Goal: Task Accomplishment & Management: Use online tool/utility

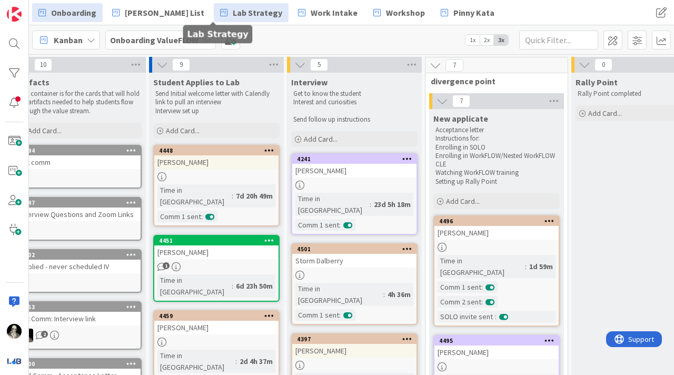
click at [239, 8] on span "Lab Strategy" at bounding box center [258, 12] width 50 height 13
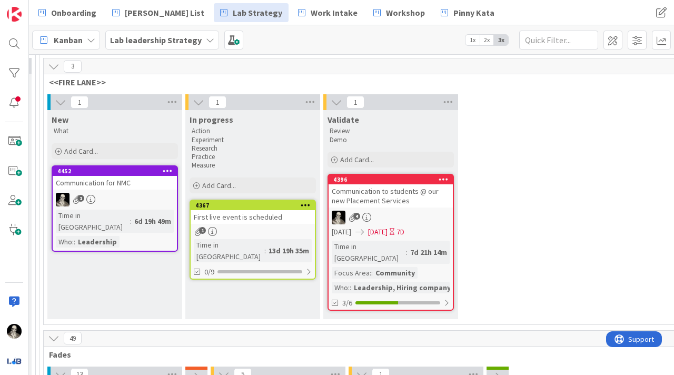
scroll to position [108, 1609]
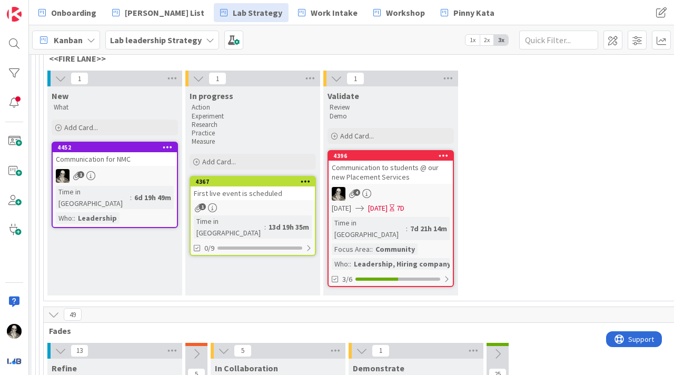
click at [417, 177] on div "Communication to students @ our new Placement Services" at bounding box center [391, 172] width 124 height 23
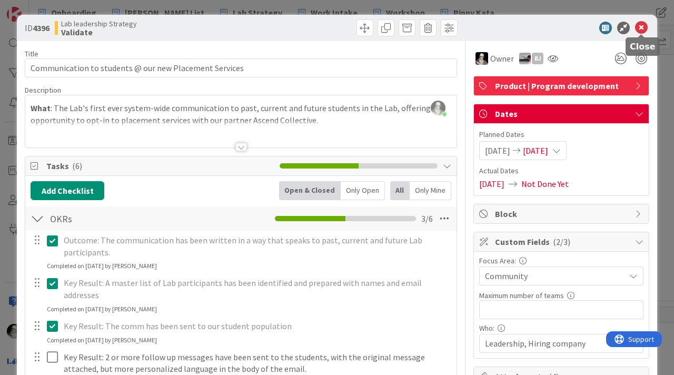
click at [640, 24] on icon at bounding box center [641, 28] width 13 height 13
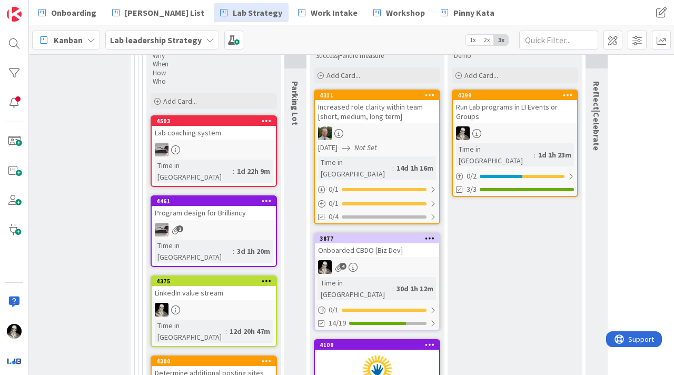
scroll to position [448, 1510]
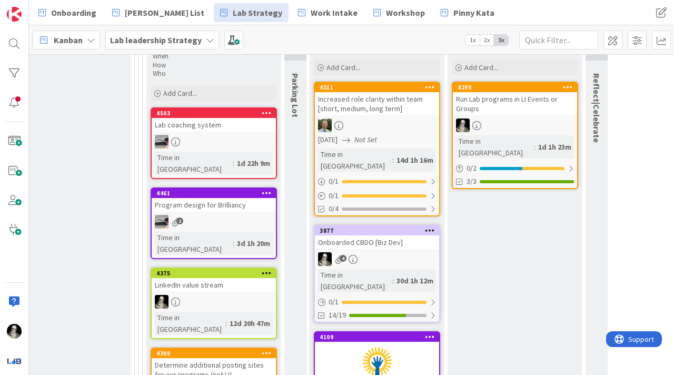
click at [374, 236] on div "Onboarded CBDO [Biz Dev]" at bounding box center [377, 243] width 124 height 14
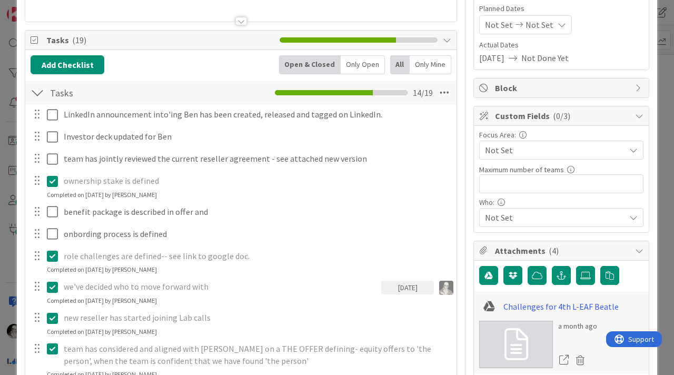
scroll to position [132, 0]
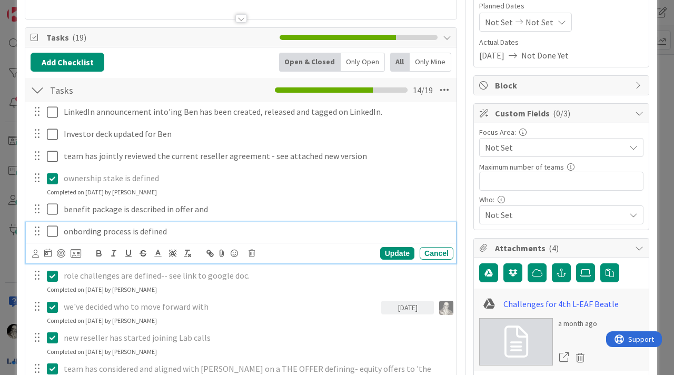
click at [53, 229] on icon at bounding box center [55, 231] width 16 height 13
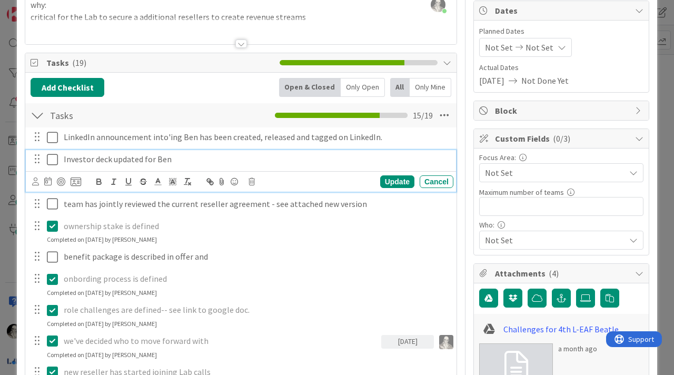
drag, startPoint x: 154, startPoint y: 159, endPoint x: 154, endPoint y: 135, distance: 23.2
click at [154, 157] on p "Investor deck updated for Ben" at bounding box center [257, 159] width 386 height 12
click at [389, 176] on div "Update" at bounding box center [397, 181] width 34 height 13
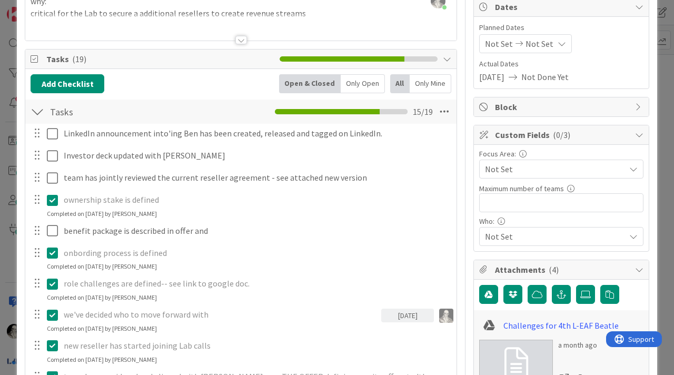
scroll to position [0, 0]
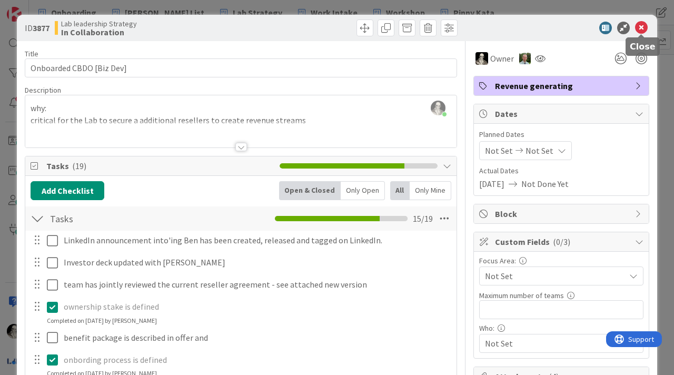
click at [641, 27] on icon at bounding box center [641, 28] width 13 height 13
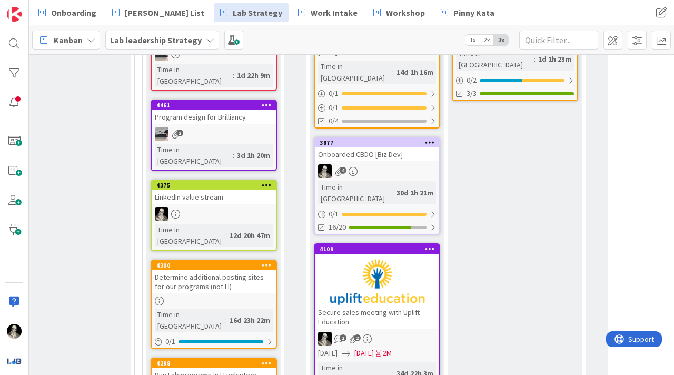
scroll to position [537, 1510]
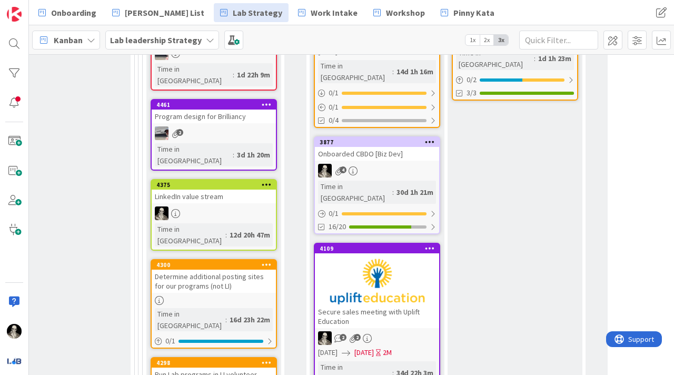
click at [405, 147] on div "Onboarded CBDO [Biz Dev]" at bounding box center [377, 154] width 124 height 14
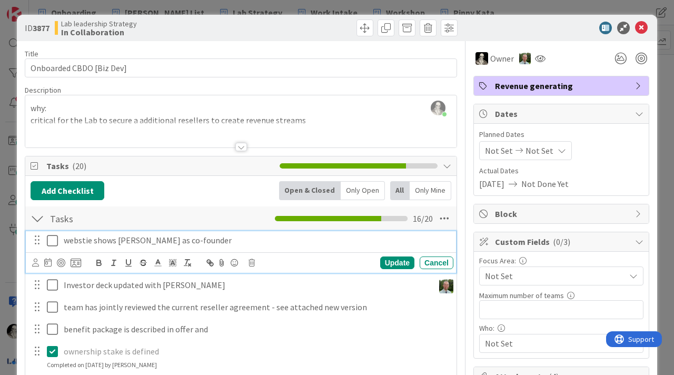
click at [106, 236] on p "webstie shows [PERSON_NAME] as co-founder" at bounding box center [257, 240] width 386 height 12
click at [80, 241] on p "webstie shows [PERSON_NAME] as co-founder" at bounding box center [257, 240] width 386 height 12
click at [388, 262] on div "Update" at bounding box center [397, 263] width 34 height 13
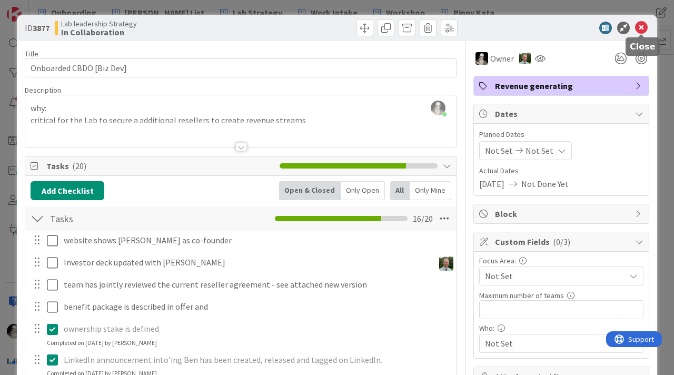
click at [643, 28] on icon at bounding box center [641, 28] width 13 height 13
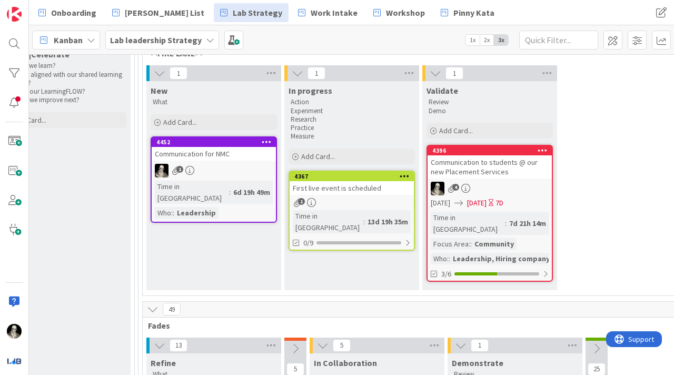
scroll to position [113, 1510]
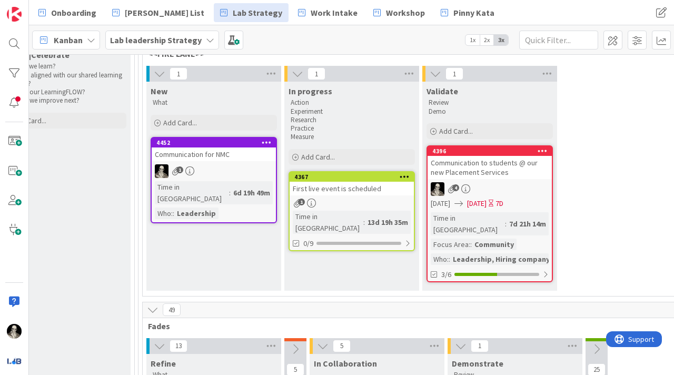
click at [504, 172] on div "Communication to students @ our new Placement Services" at bounding box center [490, 167] width 124 height 23
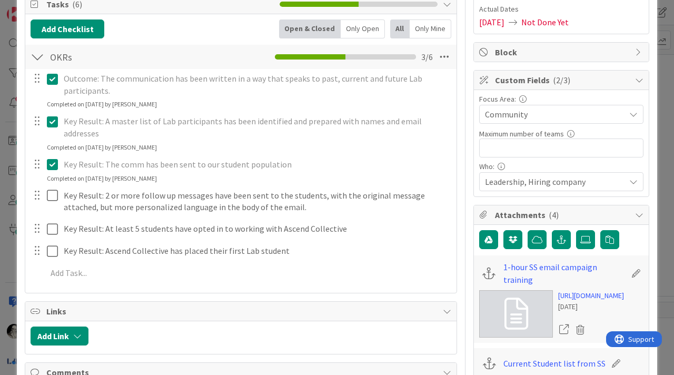
scroll to position [172, 0]
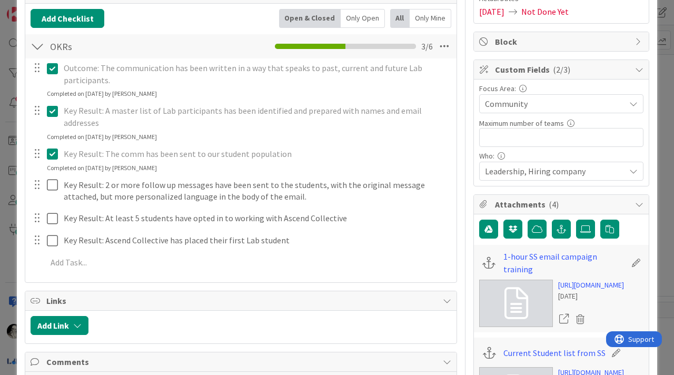
click at [36, 177] on div at bounding box center [37, 185] width 14 height 16
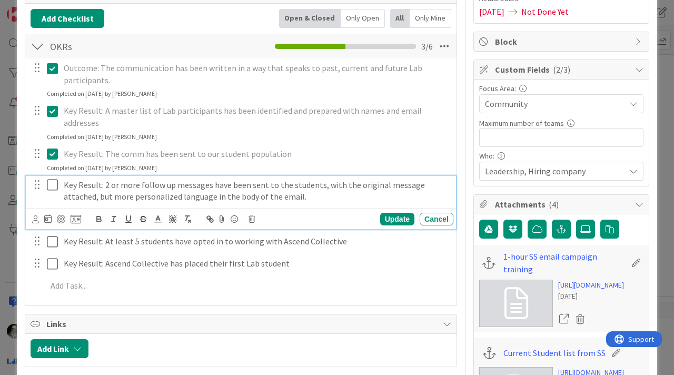
click at [193, 179] on p "Key Result: 2 or more follow up messages have been sent to the students, with t…" at bounding box center [257, 191] width 386 height 24
click at [76, 214] on icon at bounding box center [76, 218] width 11 height 9
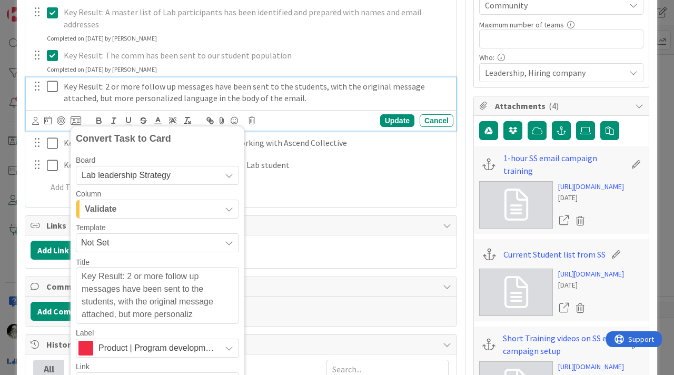
scroll to position [279, 0]
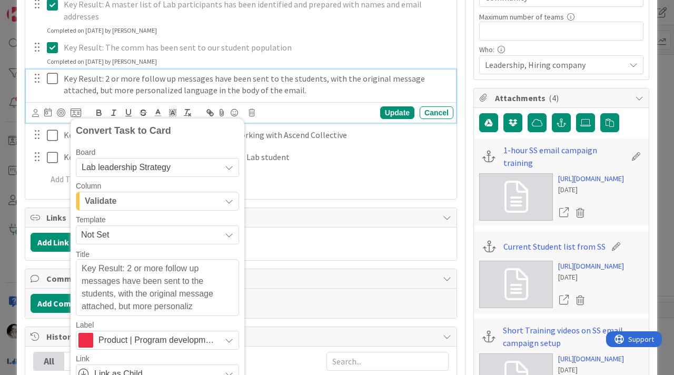
click at [229, 197] on icon "button" at bounding box center [229, 201] width 8 height 8
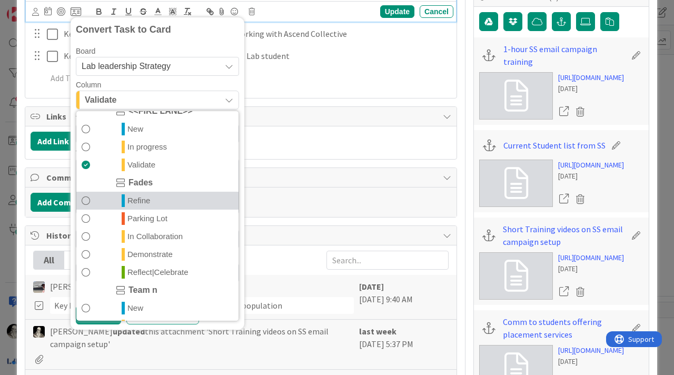
scroll to position [335, 0]
click at [154, 192] on link "Refine" at bounding box center [157, 201] width 162 height 18
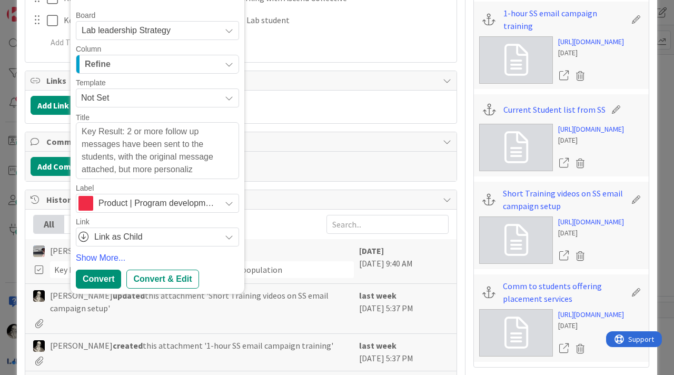
scroll to position [423, 0]
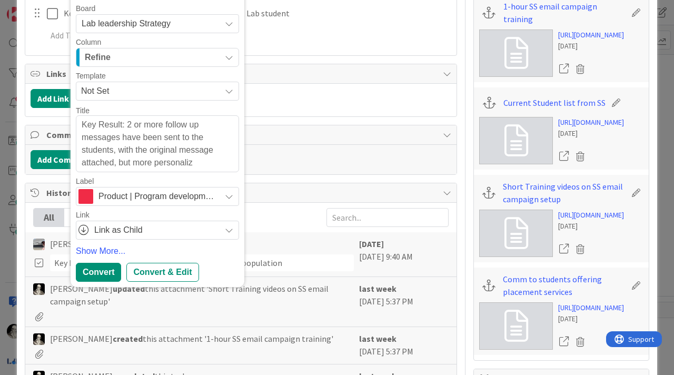
click at [122, 119] on textarea "Key Result: 2 or more follow up messages have been sent to the students, with t…" at bounding box center [157, 143] width 163 height 57
click at [185, 137] on textarea "Key Result: 2 or more follow up messages have been sent to the students, with t…" at bounding box center [157, 143] width 163 height 57
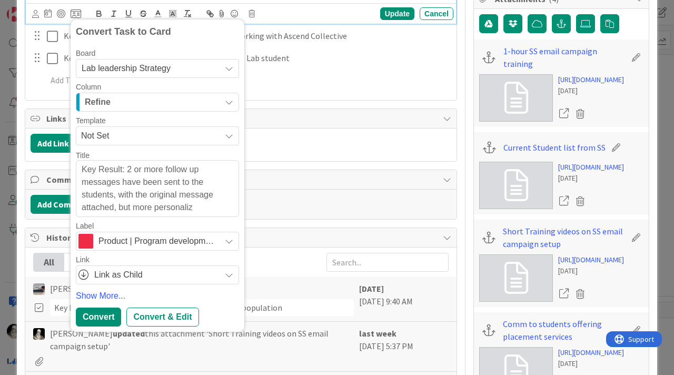
scroll to position [377, 0]
drag, startPoint x: 204, startPoint y: 201, endPoint x: 59, endPoint y: 155, distance: 152.5
click at [60, 154] on div "Title 54 / 128 Communication to students @ our new Placement Services Descripti…" at bounding box center [241, 104] width 433 height 880
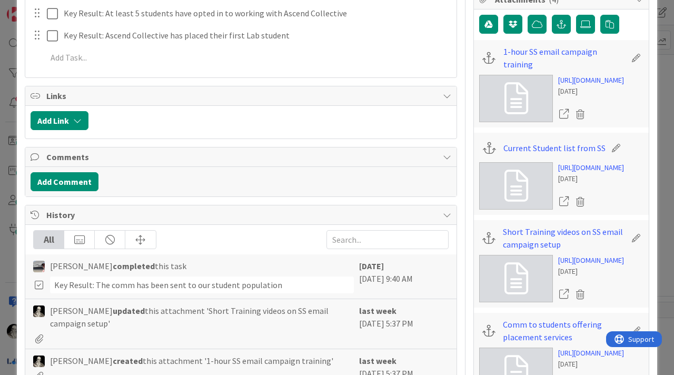
type textarea "x"
type textarea "Key Result: 2 or more follow up F"
type textarea "x"
type textarea "Key Result: 2 or more follow up Fo"
type textarea "x"
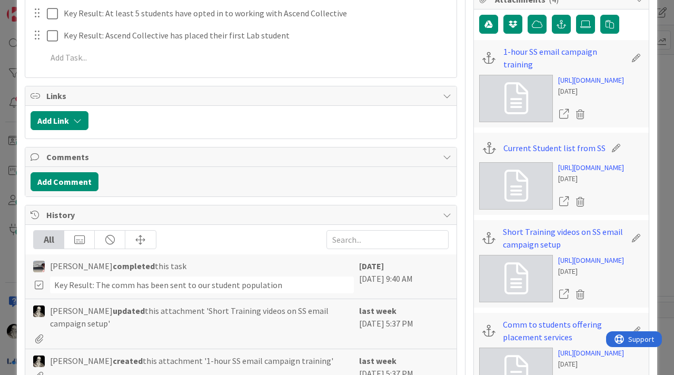
type textarea "Key Result: 2 or more follow up Fol"
type textarea "x"
type textarea "Key Result: 2 or more follow up Foll"
type textarea "x"
type textarea "Key Result: 2 or more follow up Follo"
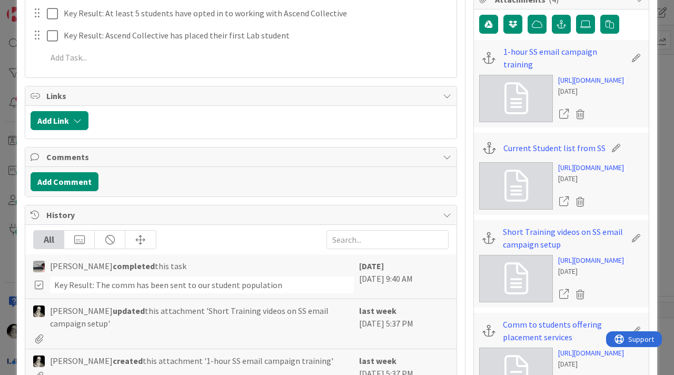
type textarea "x"
type textarea "Key Result: 2 or more follow up Follow"
type textarea "x"
type textarea "Key Result: 2 or more follow up Follow u"
type textarea "x"
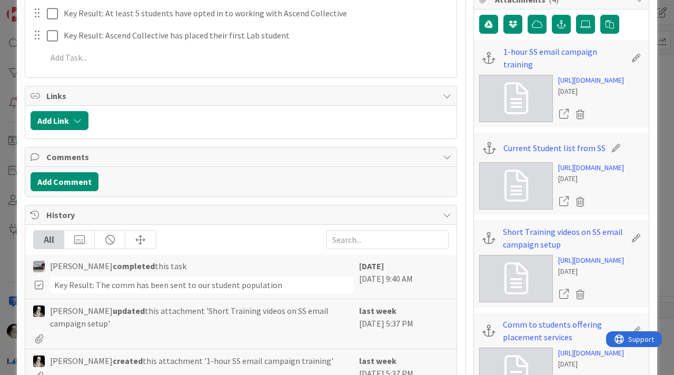
type textarea "Key Result: 2 or more follow up Follow up"
type textarea "x"
type textarea "Key Result: 2 or more follow up Follow up"
type textarea "x"
type textarea "Key Result: 2 or more follow up Follow up m"
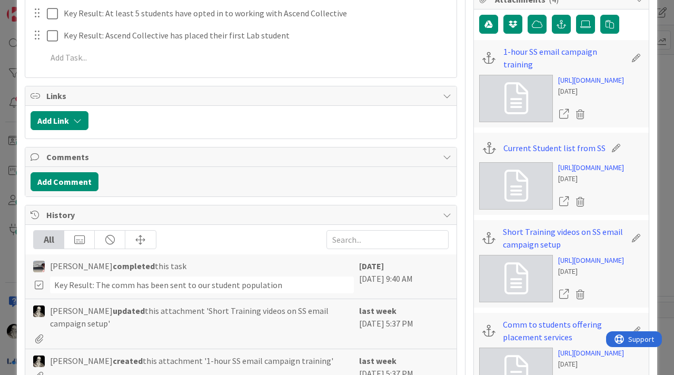
type textarea "x"
type textarea "Key Result: 2 or more follow up Follow up me"
type textarea "x"
type textarea "Key Result: 2 or more follow up Follow up mes"
type textarea "x"
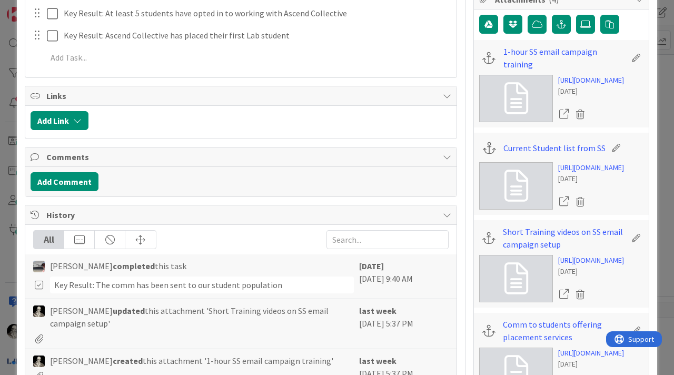
type textarea "Key Result: 2 or more follow up Follow up mess"
type textarea "x"
type textarea "Key Result: 2 or more follow up Follow up messa"
type textarea "x"
type textarea "Key Result: 2 or more follow up Follow up messag"
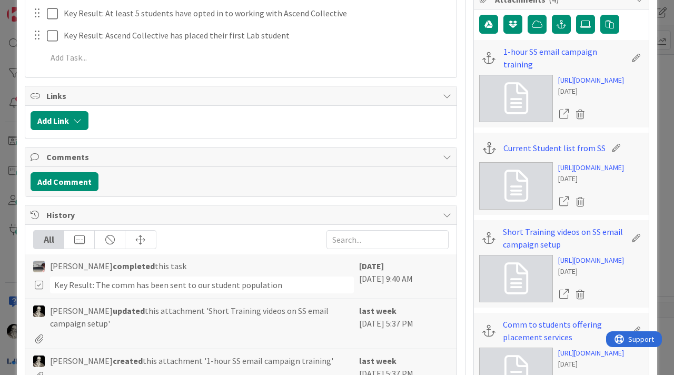
type textarea "x"
type textarea "Key Result: 2 or more follow up Follow up message"
type textarea "x"
type textarea "Key Result: 2 or more follow up Follow up messages"
type textarea "x"
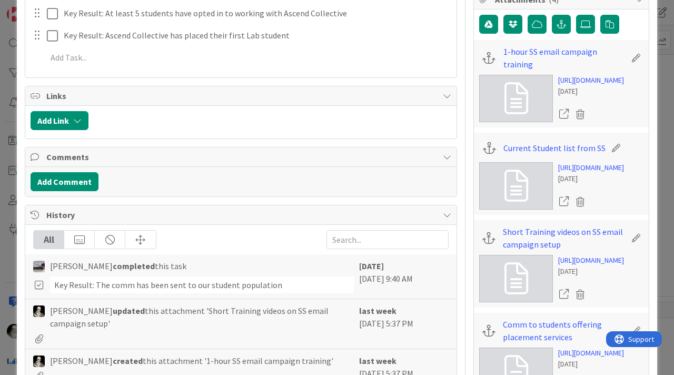
type textarea "Key Result: 2 or more follow up Follow up messages"
type textarea "x"
type textarea "Key Result: 2 or more follow up Follow up messages t"
type textarea "x"
type textarea "Key Result: 2 or more follow up Follow up messages to"
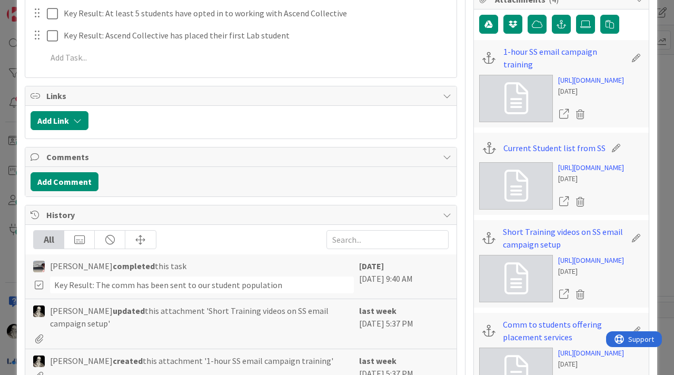
type textarea "x"
type textarea "Key Result: 2 or more follow up Follow up messages to"
type textarea "x"
type textarea "Key Result: 2 or more follow up Follow up messages to L"
type textarea "x"
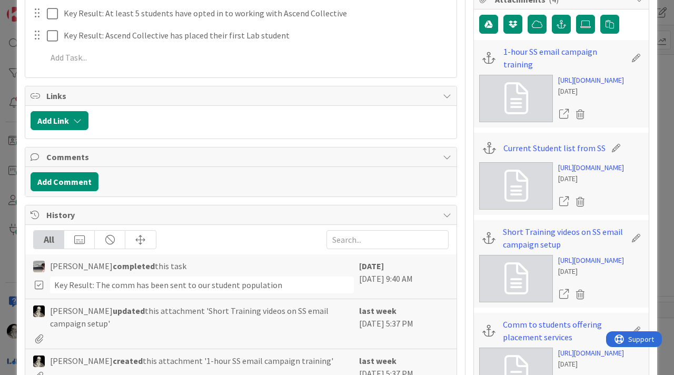
type textarea "Key Result: 2 or more follow up Follow up messages to La"
type textarea "x"
type textarea "Key Result: 2 or more follow up Follow up messages to Lab"
type textarea "x"
type textarea "Key Result: 2 or more follow up Follow up messages to Lab"
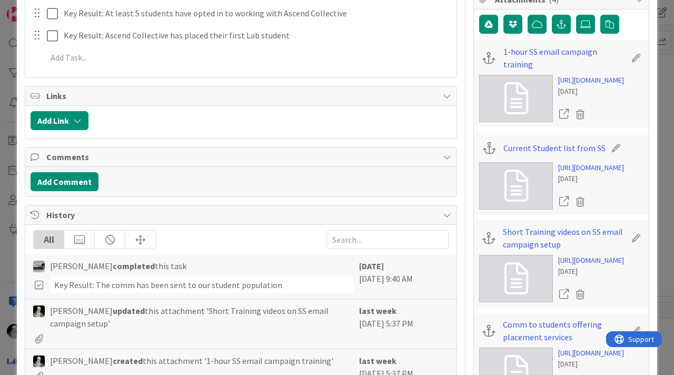
type textarea "x"
type textarea "Key Result: 2 or more follow up Follow up messages to Lab s"
type textarea "x"
type textarea "Key Result: 2 or more follow up Follow up messages to Lab st"
type textarea "x"
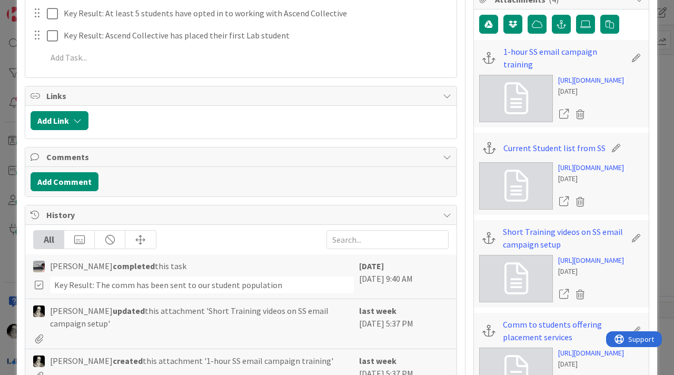
type textarea "Key Result: 2 or more follow up Follow up messages to Lab stu"
type textarea "x"
type textarea "Key Result: 2 or more follow up Follow up messages to Lab stud"
type textarea "x"
type textarea "Key Result: 2 or more follow up Follow up messages to Lab stude"
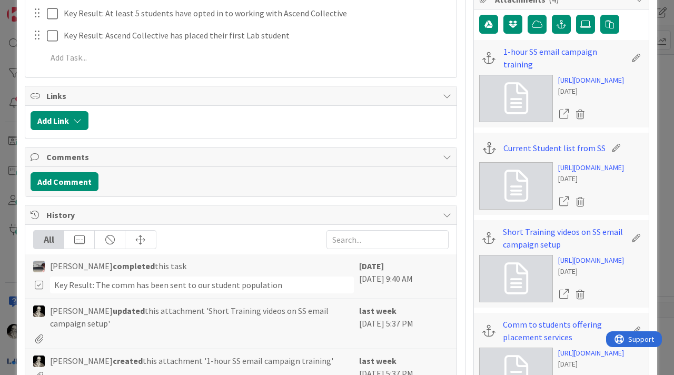
type textarea "x"
type textarea "Key Result: 2 or more follow up Follow up messages to Lab studen"
type textarea "x"
type textarea "Key Result: 2 or more follow up Follow up messages to Lab student"
type textarea "x"
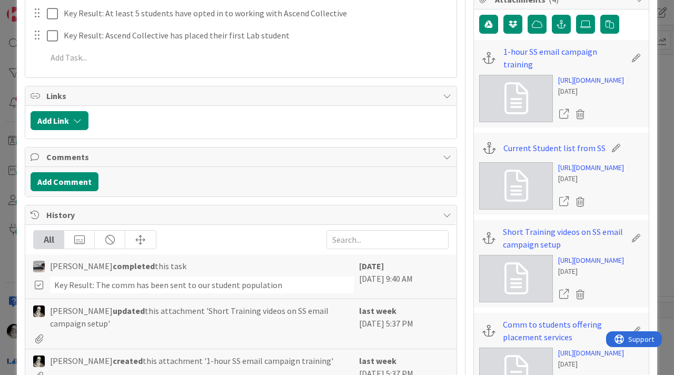
type textarea "Key Result: 2 or more follow up Follow up messages to Lab students"
drag, startPoint x: 201, startPoint y: 160, endPoint x: 35, endPoint y: 140, distance: 167.7
click at [35, 140] on div "Title 54 / 128 Communication to students @ our new Placement Services Descripti…" at bounding box center [241, 104] width 433 height 880
type textarea "x"
type textarea "Follow up messages to Lab students"
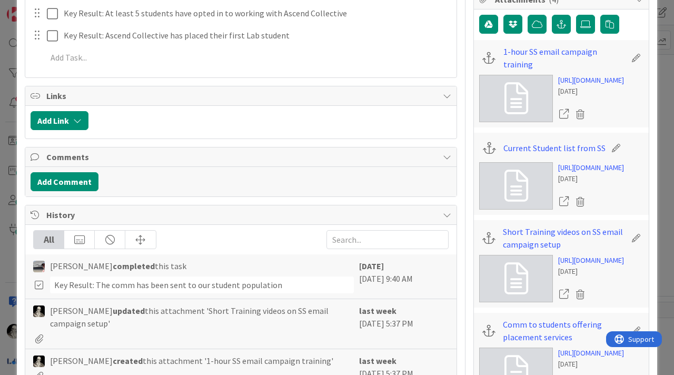
click at [0, 0] on icon at bounding box center [0, 0] width 0 height 0
click at [152, 262] on div "Title 54 / 128 Communication to students @ our new Placement Services Descripti…" at bounding box center [241, 104] width 433 height 880
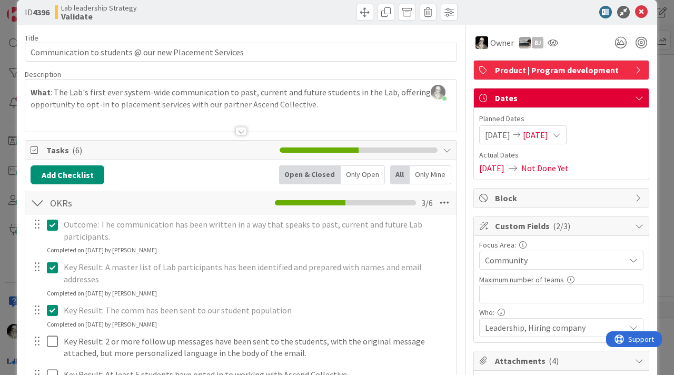
scroll to position [0, 0]
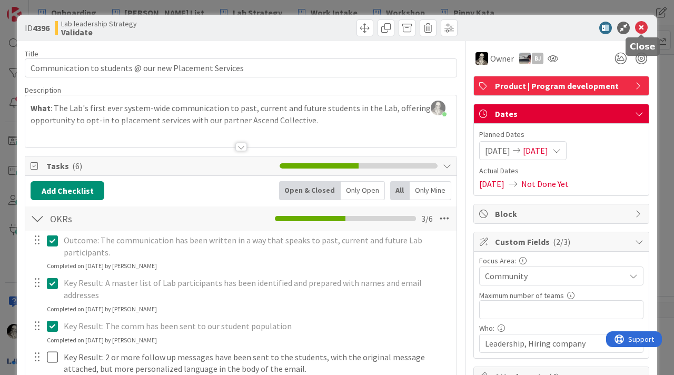
click at [644, 28] on icon at bounding box center [641, 28] width 13 height 13
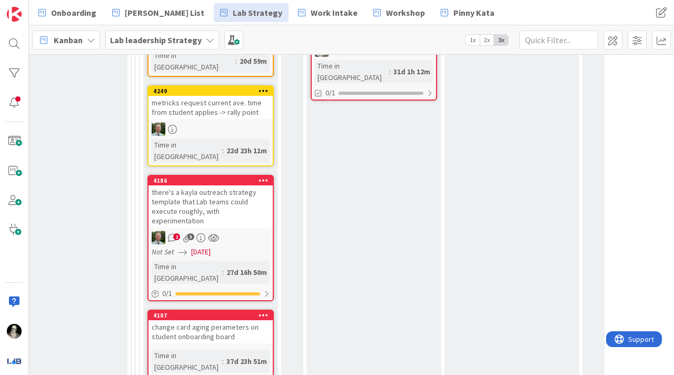
scroll to position [1089, 1513]
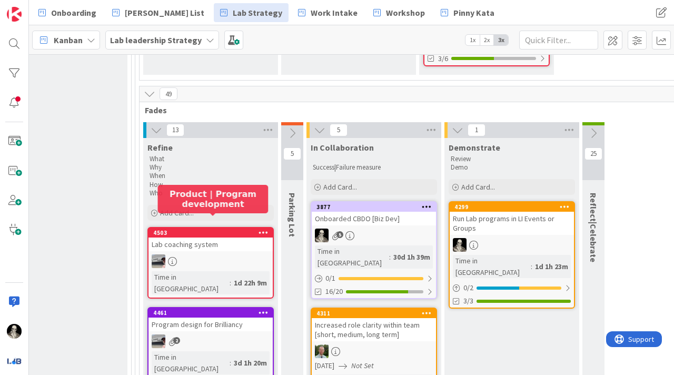
scroll to position [330, 1513]
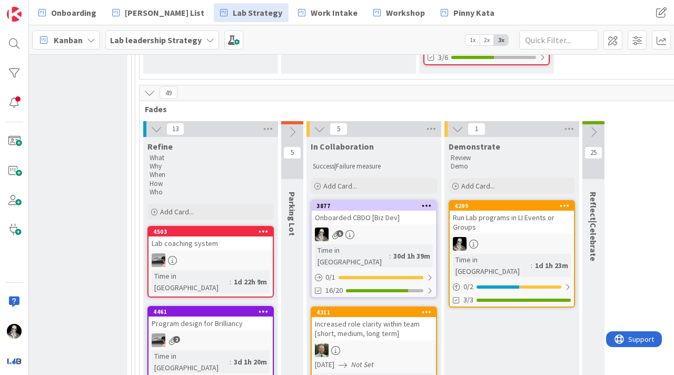
click at [291, 126] on icon at bounding box center [293, 132] width 12 height 12
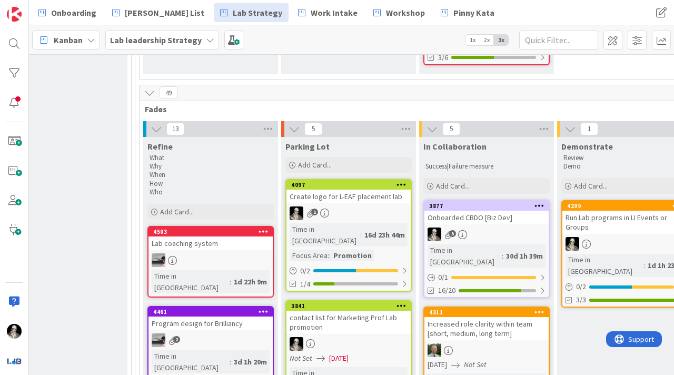
click at [291, 123] on icon at bounding box center [295, 129] width 12 height 12
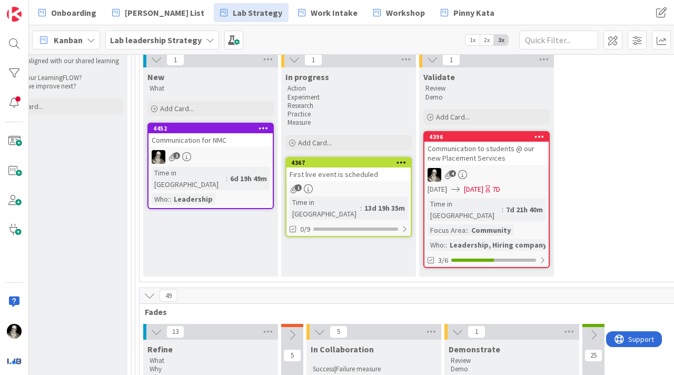
scroll to position [68, 1513]
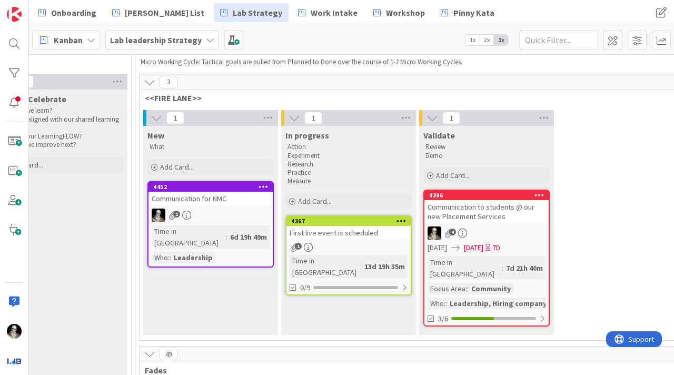
click at [472, 214] on div "Communication to students @ our new Placement Services" at bounding box center [487, 211] width 124 height 23
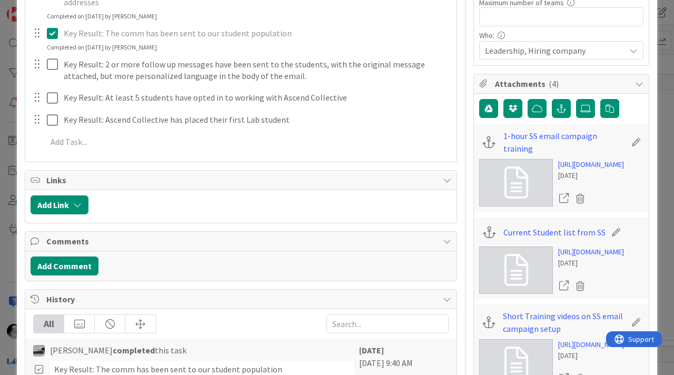
scroll to position [298, 0]
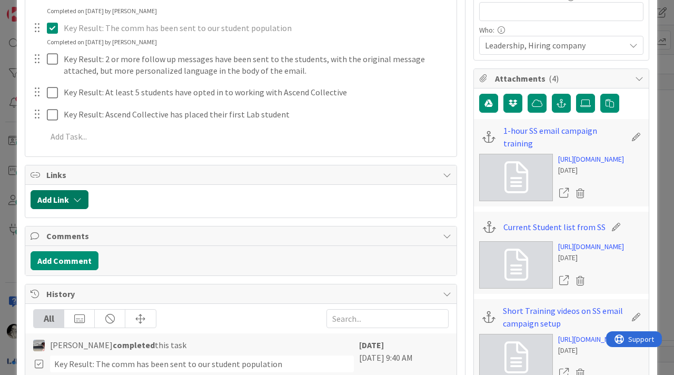
click at [82, 195] on icon "button" at bounding box center [77, 199] width 8 height 8
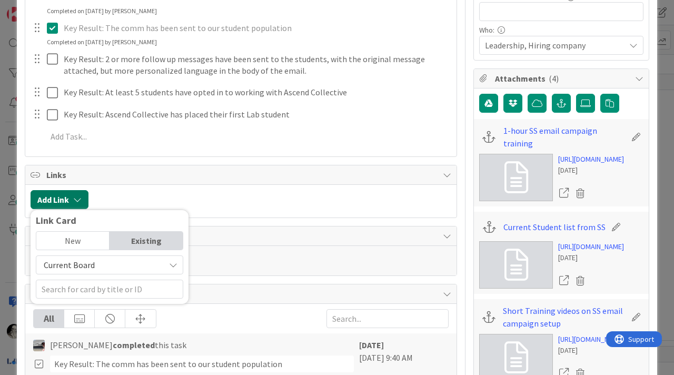
click at [82, 195] on icon "button" at bounding box center [77, 199] width 8 height 8
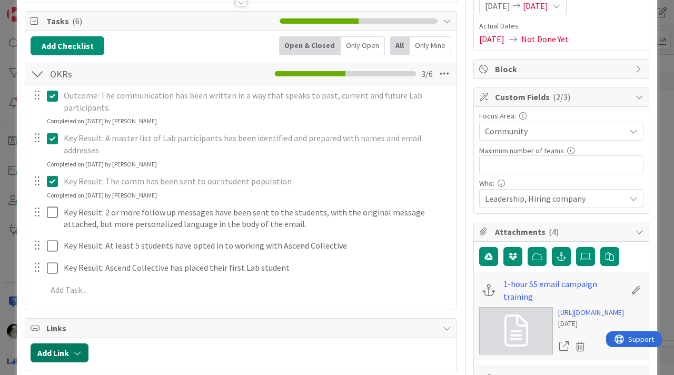
scroll to position [154, 0]
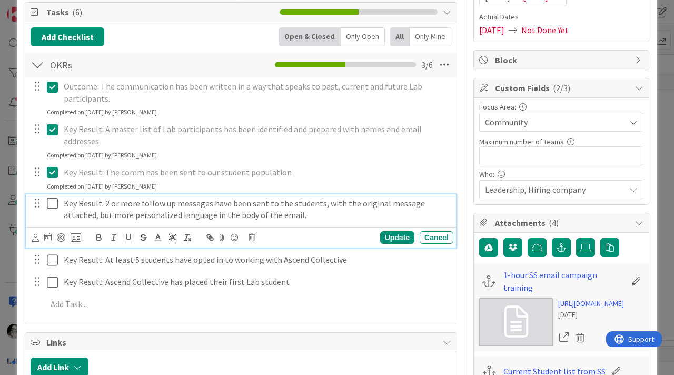
click at [82, 198] on p "Key Result: 2 or more follow up messages have been sent to the students, with t…" at bounding box center [257, 210] width 386 height 24
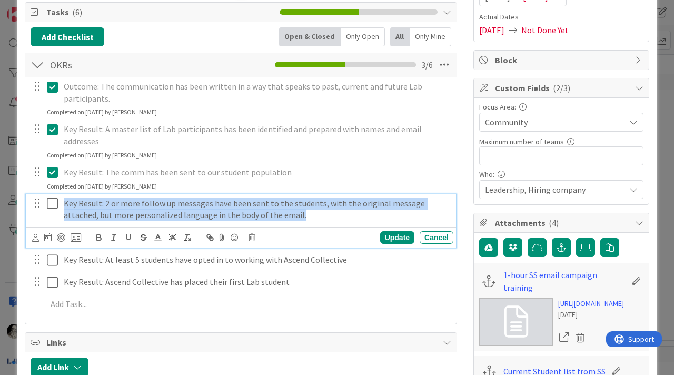
drag, startPoint x: 273, startPoint y: 205, endPoint x: 62, endPoint y: 194, distance: 211.6
click at [62, 194] on div "Key Result: 2 or more follow up messages have been sent to the students, with t…" at bounding box center [257, 209] width 394 height 30
copy p "Key Result: 2 or more follow up messages have been sent to the students, with t…"
click at [75, 233] on icon at bounding box center [76, 237] width 11 height 9
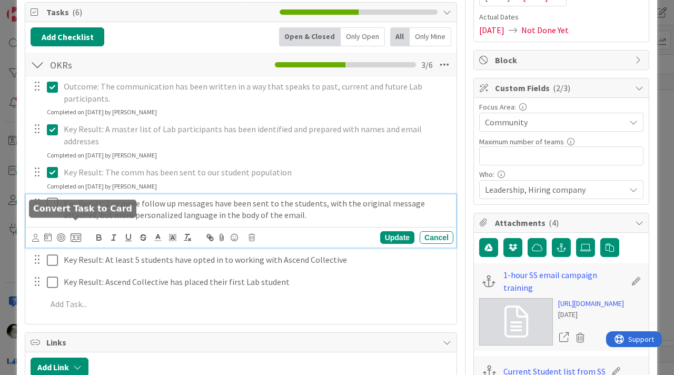
scroll to position [347, 0]
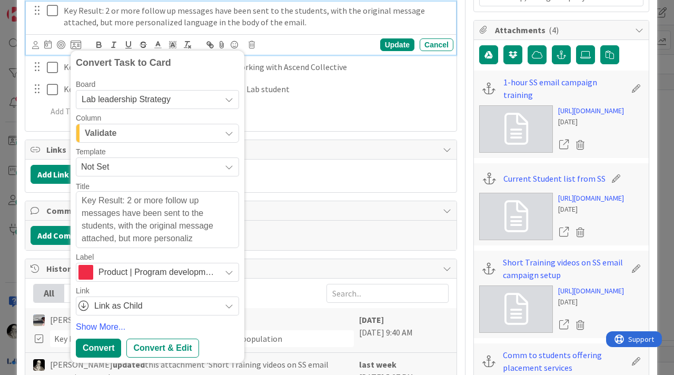
click at [169, 125] on div "Validate" at bounding box center [151, 133] width 139 height 17
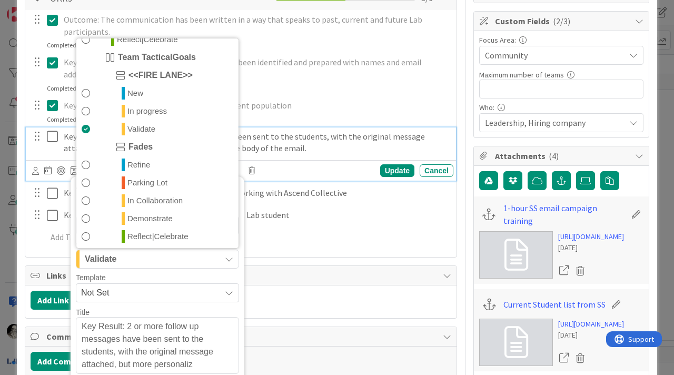
scroll to position [301, 0]
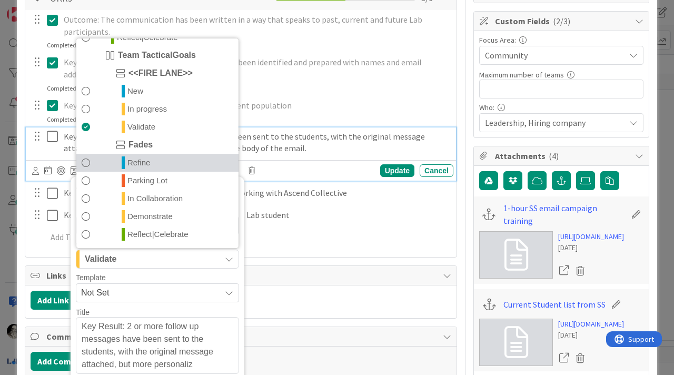
click at [83, 156] on span at bounding box center [86, 162] width 8 height 13
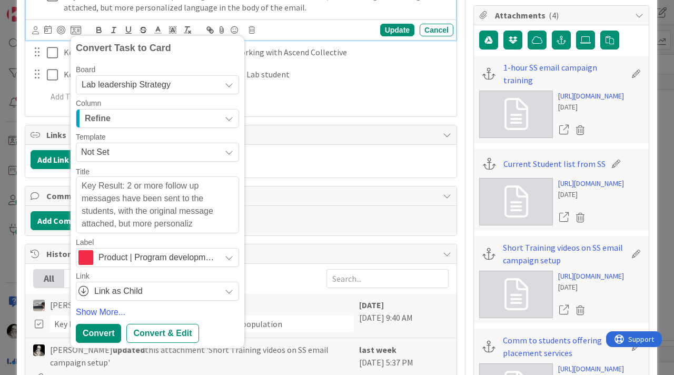
scroll to position [370, 0]
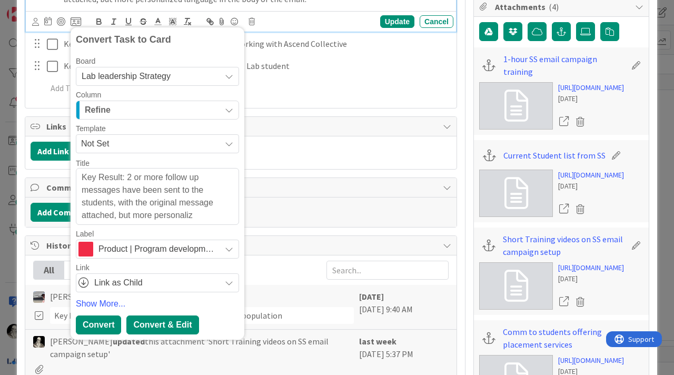
click at [165, 316] on div "Convert & Edit" at bounding box center [162, 325] width 72 height 19
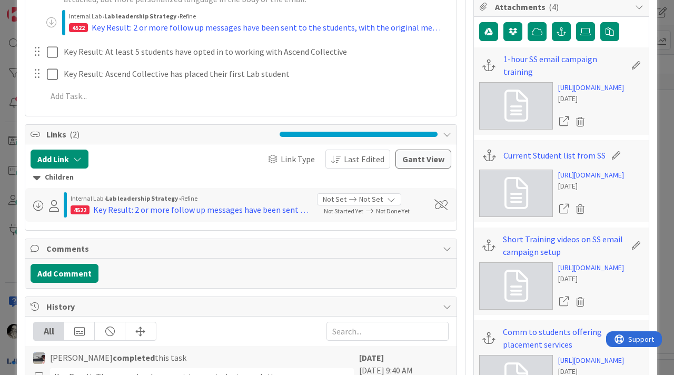
type textarea "x"
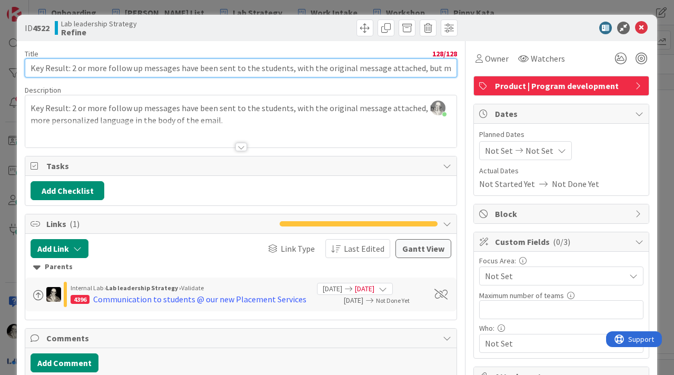
drag, startPoint x: 107, startPoint y: 68, endPoint x: 116, endPoint y: 35, distance: 34.2
click at [107, 64] on input "Key Result: 2 or more follow up messages have been sent to the students, with t…" at bounding box center [241, 67] width 433 height 19
drag, startPoint x: 422, startPoint y: 71, endPoint x: 105, endPoint y: 67, distance: 317.2
click at [105, 67] on input "Follow up messages have been sent to the students, with the original message at…" at bounding box center [241, 67] width 433 height 19
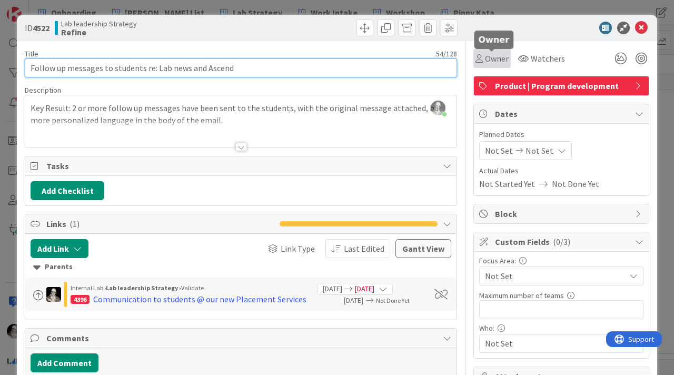
type input "Follow up messages to students re: Lab news and Ascend"
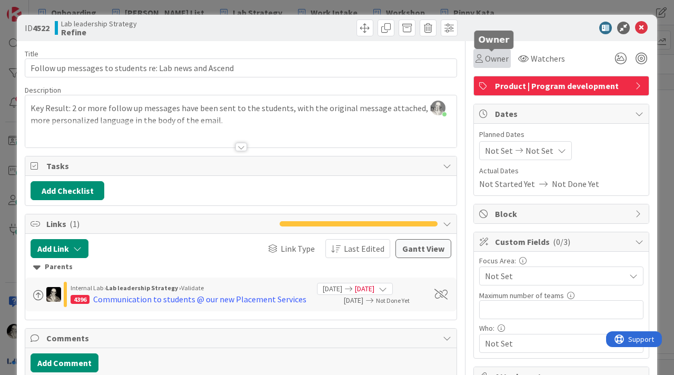
click at [498, 56] on span "Owner" at bounding box center [497, 58] width 24 height 13
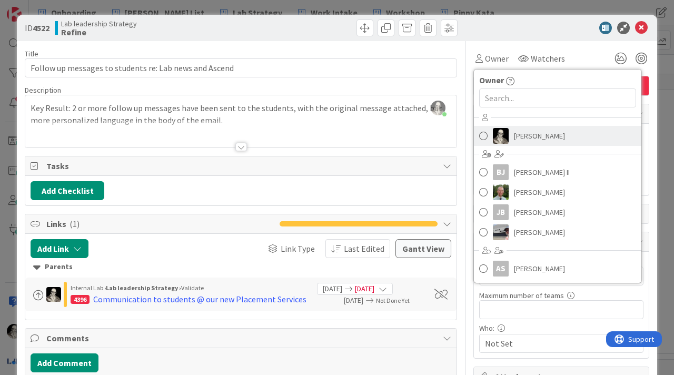
click at [516, 128] on span "[PERSON_NAME]" at bounding box center [539, 136] width 51 height 16
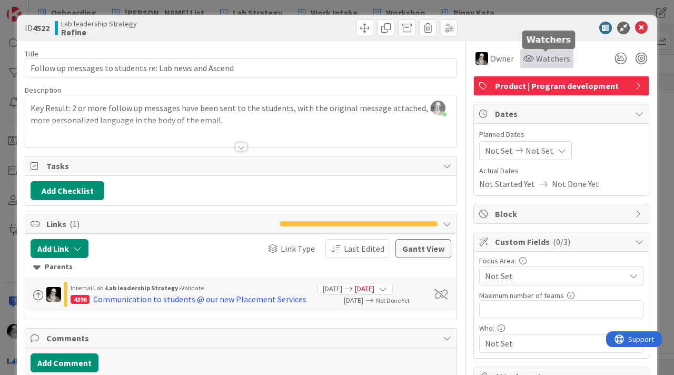
click at [547, 54] on span "Watchers" at bounding box center [553, 58] width 34 height 13
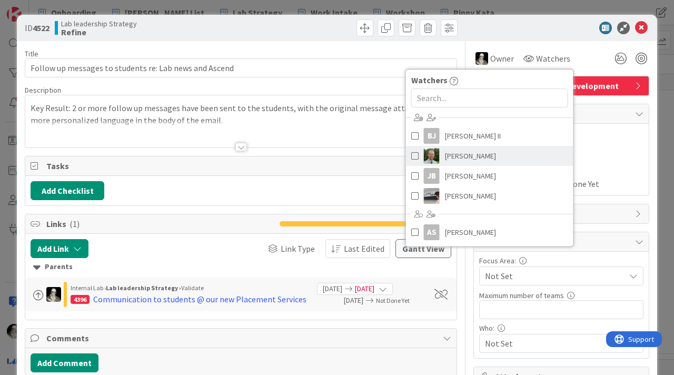
click at [415, 153] on span at bounding box center [415, 156] width 7 height 16
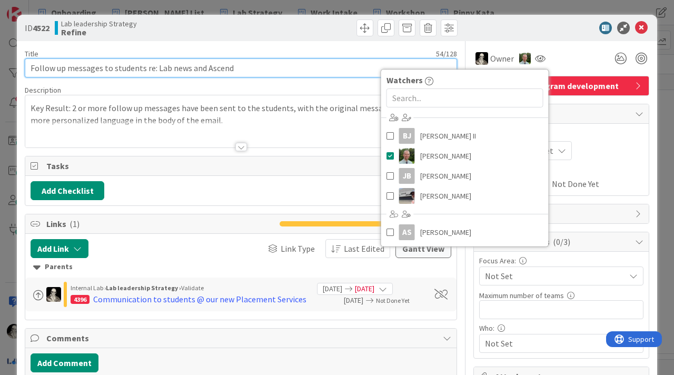
click at [260, 72] on input "Follow up messages to students re: Lab news and Ascend" at bounding box center [241, 67] width 433 height 19
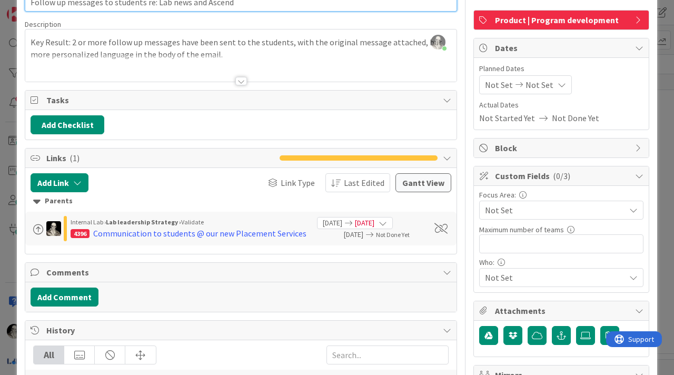
scroll to position [69, 0]
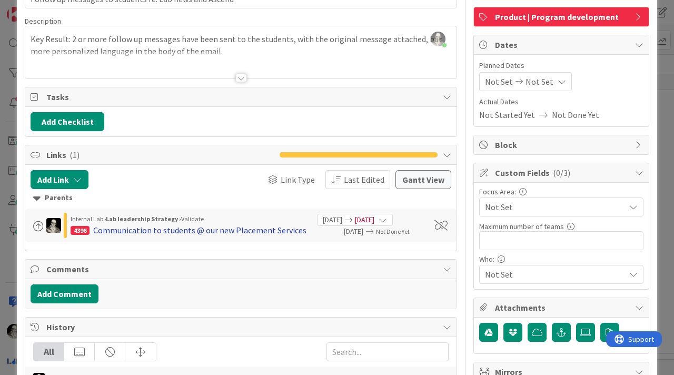
click at [261, 230] on div "Communication to students @ our new Placement Services" at bounding box center [199, 230] width 213 height 13
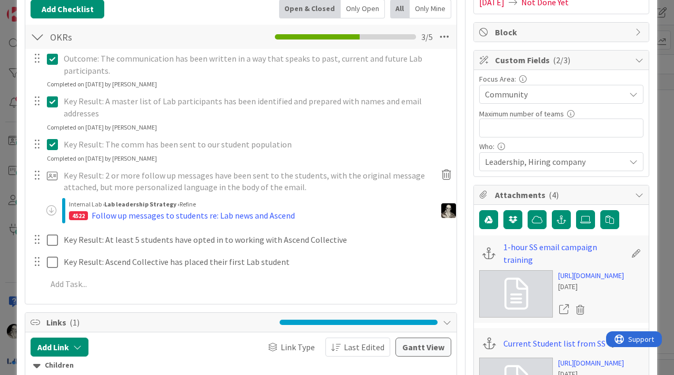
scroll to position [182, 0]
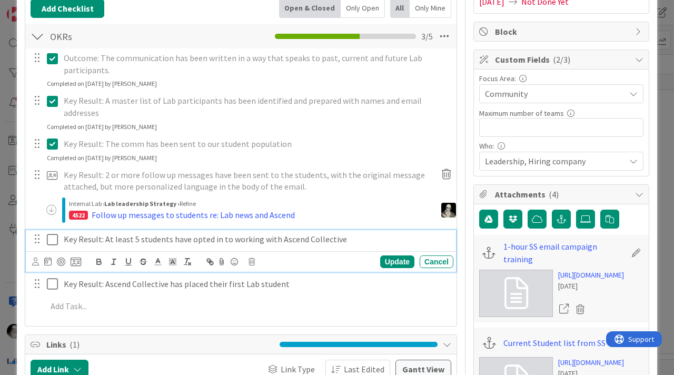
click at [171, 236] on div "Key Result: At least 5 students have opted in to working with Ascend Collective" at bounding box center [257, 239] width 394 height 18
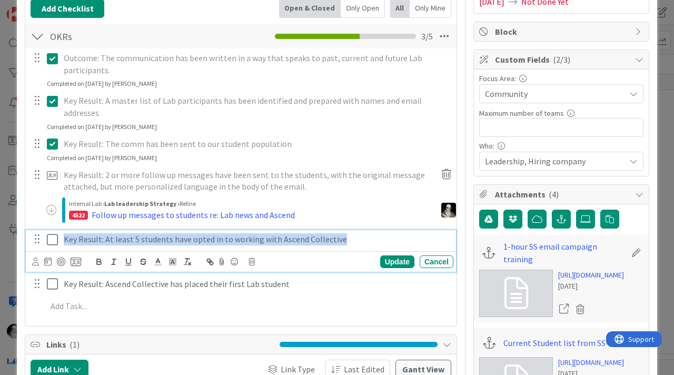
drag, startPoint x: 346, startPoint y: 225, endPoint x: 48, endPoint y: 224, distance: 297.7
click at [48, 230] on div "Key Result: At least 5 students have opted in to working with Ascend Collective" at bounding box center [242, 239] width 424 height 18
copy p "Key Result: At least 5 students have opted in to working with Ascend Collective"
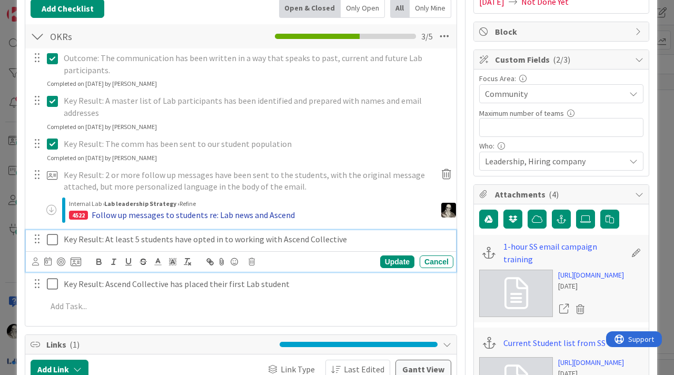
click at [227, 209] on div "Follow up messages to students re: Lab news and Ascend" at bounding box center [193, 215] width 203 height 13
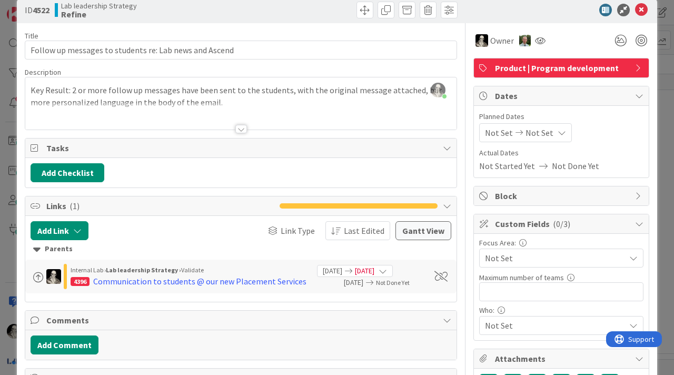
scroll to position [20, 0]
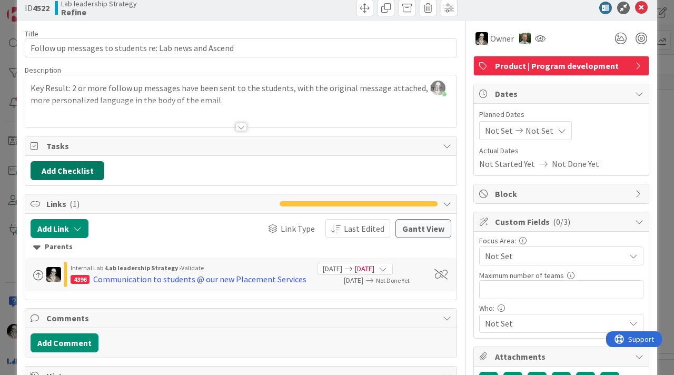
click at [90, 166] on button "Add Checklist" at bounding box center [68, 170] width 74 height 19
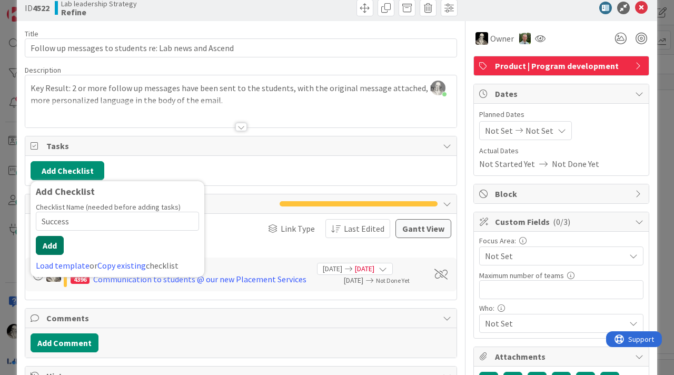
type input "Success"
click at [52, 247] on button "Add" at bounding box center [50, 245] width 28 height 19
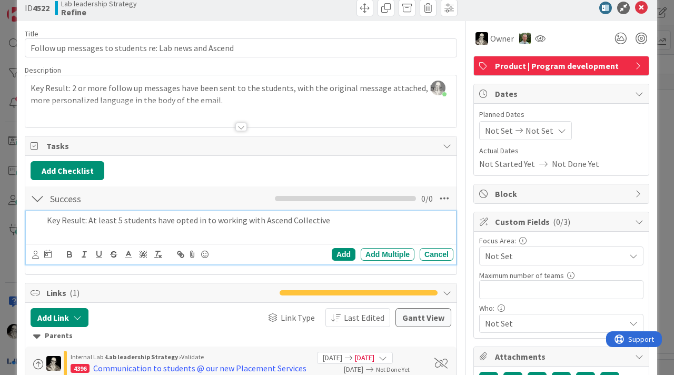
click at [344, 248] on div "Add Add Multiple Cancel" at bounding box center [243, 254] width 422 height 15
click at [343, 254] on div "Add" at bounding box center [344, 254] width 24 height 13
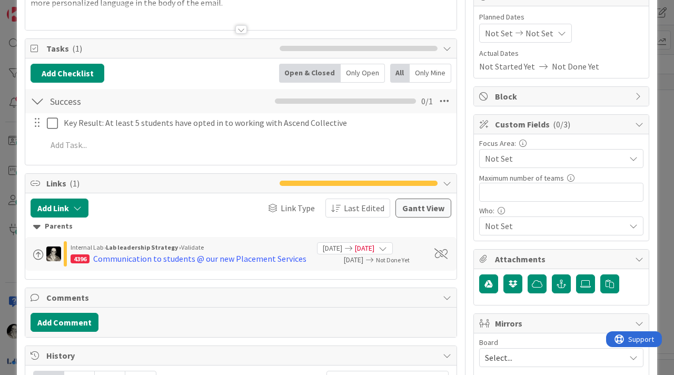
scroll to position [118, 0]
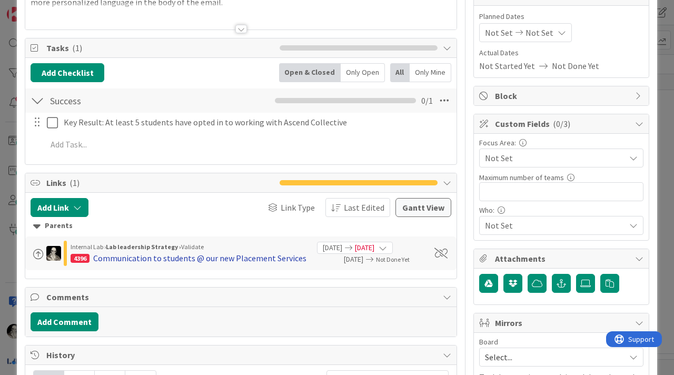
click at [253, 260] on div "Communication to students @ our new Placement Services" at bounding box center [199, 258] width 213 height 13
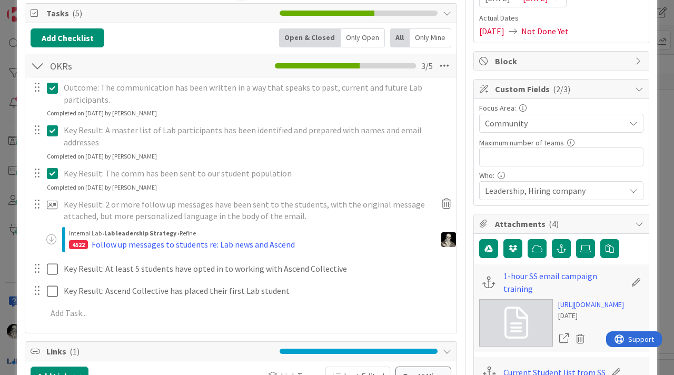
scroll to position [154, 0]
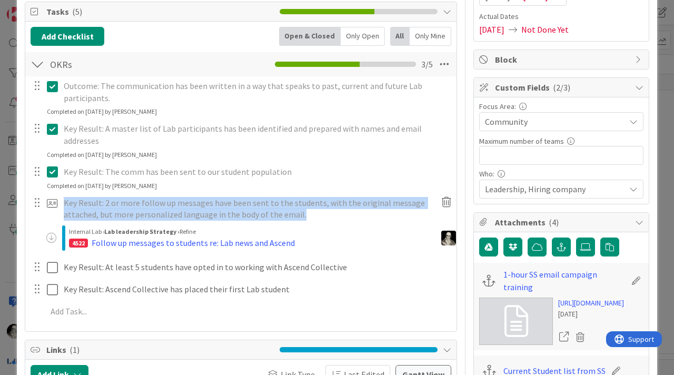
drag, startPoint x: 308, startPoint y: 205, endPoint x: 64, endPoint y: 189, distance: 243.9
click at [64, 197] on p "Key Result: 2 or more follow up messages have been sent to the students, with t…" at bounding box center [247, 209] width 367 height 24
copy p "Key Result: 2 or more follow up messages have been sent to the students, with t…"
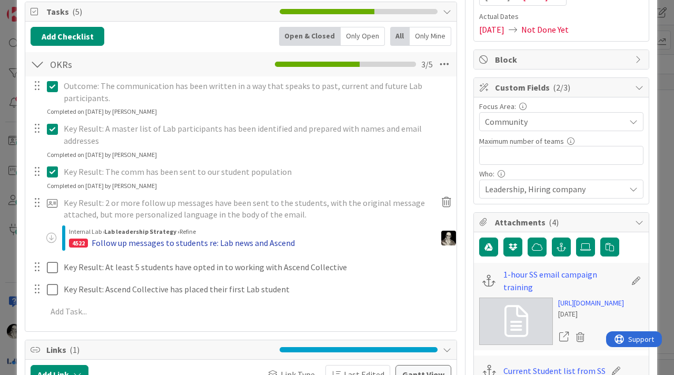
click at [232, 237] on div "Follow up messages to students re: Lab news and Ascend" at bounding box center [193, 243] width 203 height 13
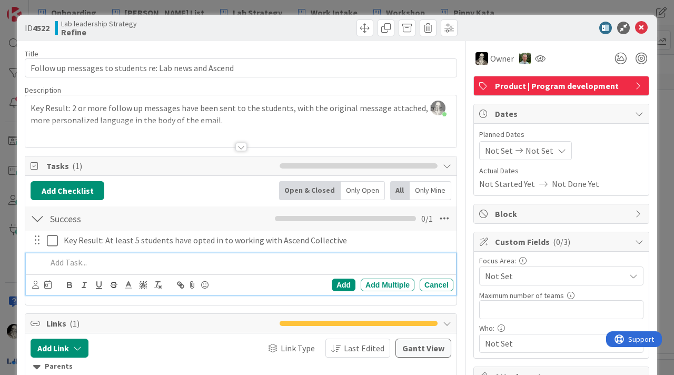
click at [84, 265] on p at bounding box center [248, 263] width 403 height 12
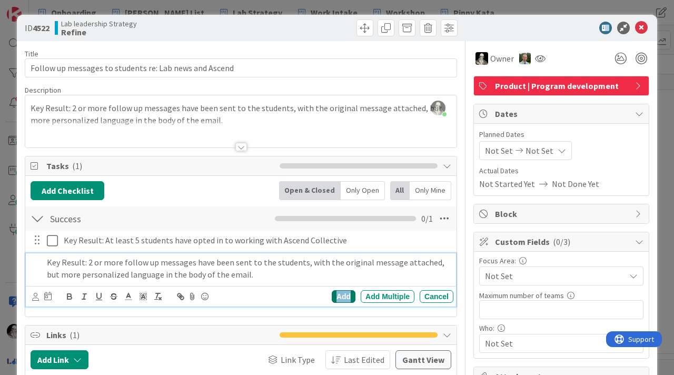
click at [341, 291] on div "Add" at bounding box center [344, 296] width 24 height 13
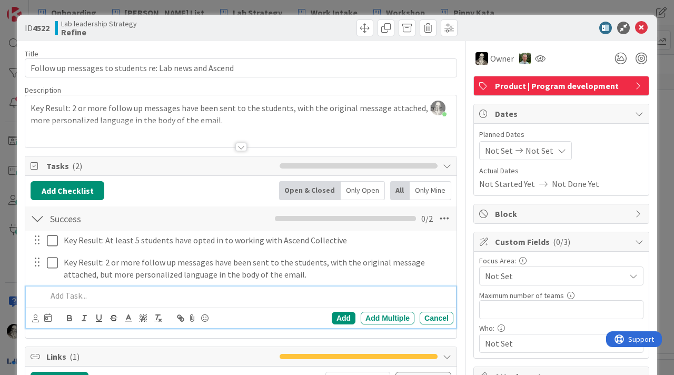
click at [66, 295] on p at bounding box center [248, 296] width 403 height 12
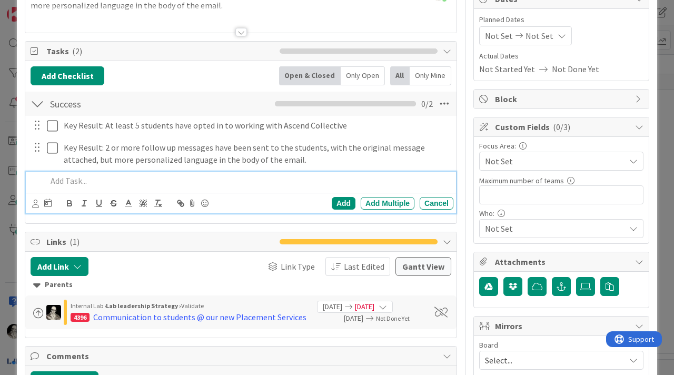
scroll to position [120, 0]
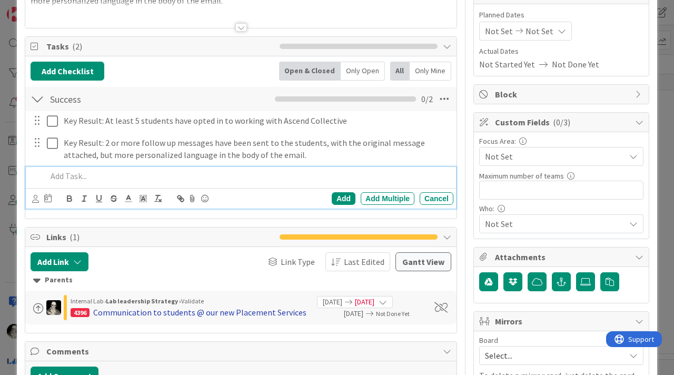
click at [227, 309] on div "Communication to students @ our new Placement Services" at bounding box center [199, 312] width 213 height 13
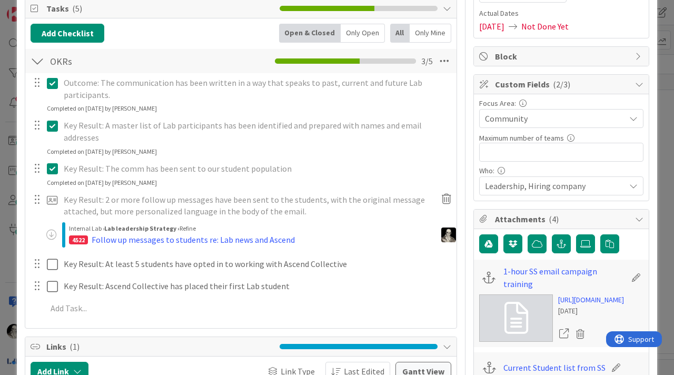
scroll to position [160, 0]
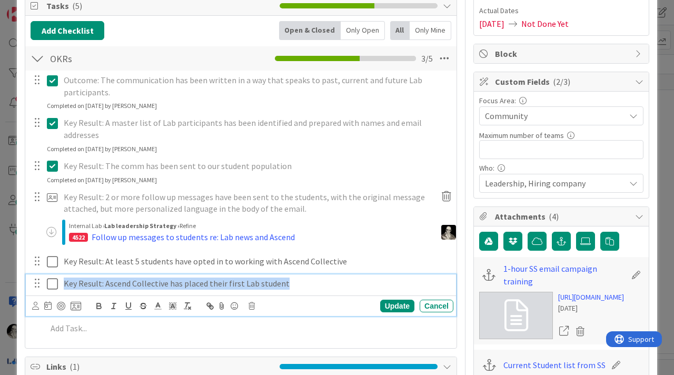
drag, startPoint x: 302, startPoint y: 273, endPoint x: 61, endPoint y: 272, distance: 241.3
click at [61, 275] on div "Key Result: Ascend Collective has placed their first Lab student" at bounding box center [257, 284] width 394 height 18
copy p "Key Result: Ascend Collective has placed their first Lab student"
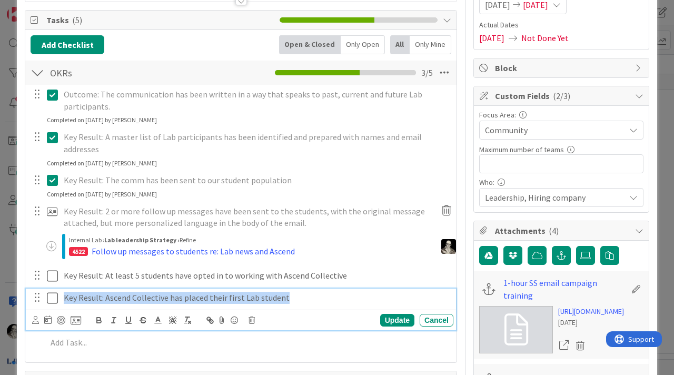
scroll to position [146, 0]
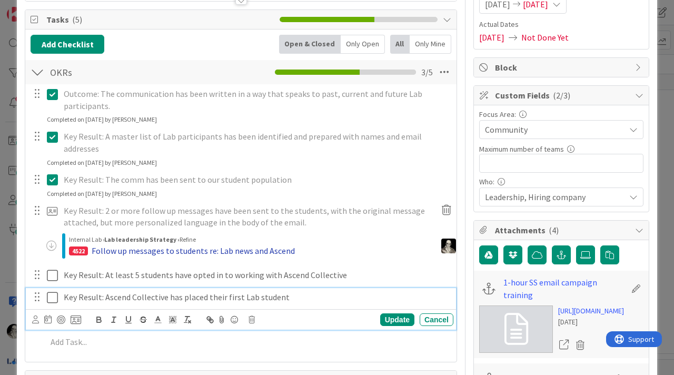
click at [192, 244] on div "Follow up messages to students re: Lab news and Ascend" at bounding box center [193, 250] width 203 height 13
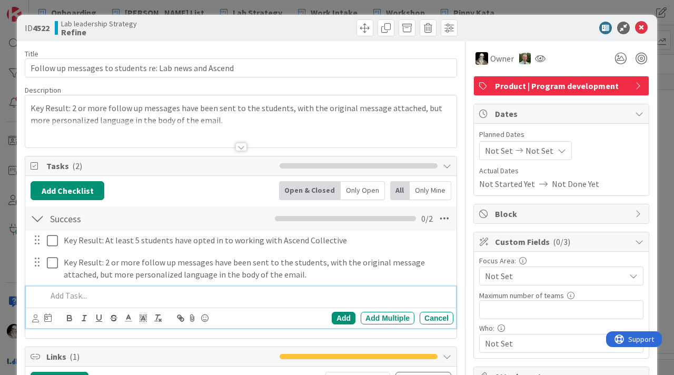
click at [112, 297] on p at bounding box center [248, 296] width 403 height 12
click at [342, 317] on div "Add" at bounding box center [344, 318] width 24 height 13
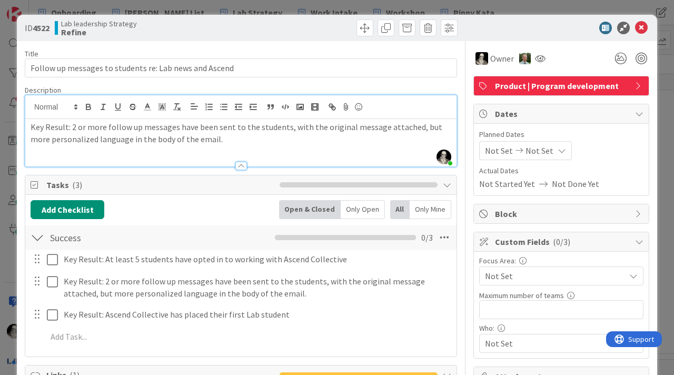
click at [205, 113] on div "[PERSON_NAME] just joined Key Result: 2 or more follow up messages have been se…" at bounding box center [241, 130] width 432 height 71
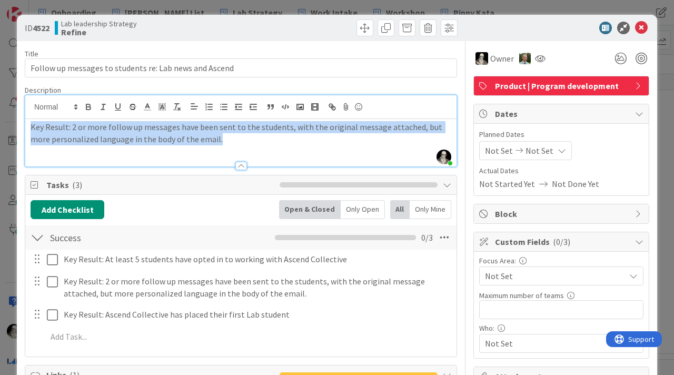
drag, startPoint x: 204, startPoint y: 140, endPoint x: 0, endPoint y: 122, distance: 204.7
click at [0, 122] on div "ID 4522 Lab leadership Strategy Refine Title 54 / 128 Follow up messages to stu…" at bounding box center [337, 187] width 674 height 375
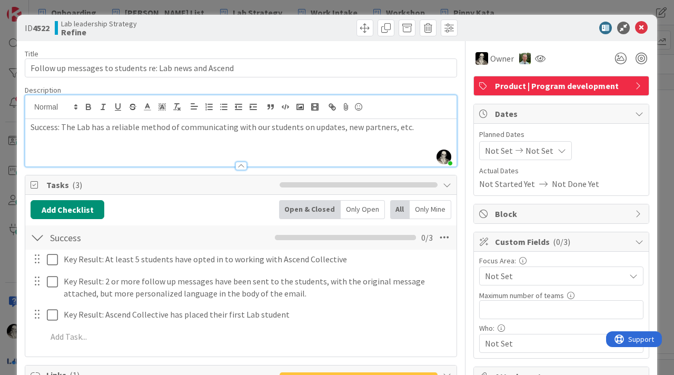
click at [47, 139] on div "Success: The Lab has a reliable method of communicating with our students on up…" at bounding box center [241, 142] width 432 height 47
click at [47, 129] on p "Success: The Lab has a reliable method of communicating with our students on up…" at bounding box center [241, 127] width 421 height 12
click at [88, 102] on icon "button" at bounding box center [88, 106] width 9 height 9
click at [112, 143] on div "Success : The Lab has a reliable method of communicating with our students on u…" at bounding box center [241, 142] width 432 height 47
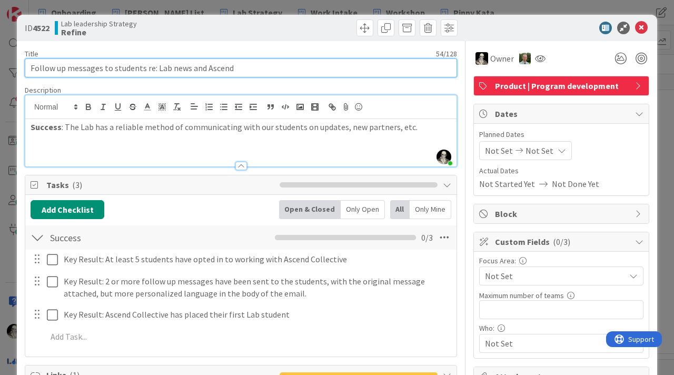
drag, startPoint x: 242, startPoint y: 67, endPoint x: 11, endPoint y: 71, distance: 230.8
click at [11, 71] on div "ID 4522 Lab leadership Strategy Refine Title 54 / 128 Follow up messages to stu…" at bounding box center [337, 187] width 674 height 375
click at [121, 72] on input "Lab has reliable way to commun. to Lab students" at bounding box center [241, 67] width 433 height 19
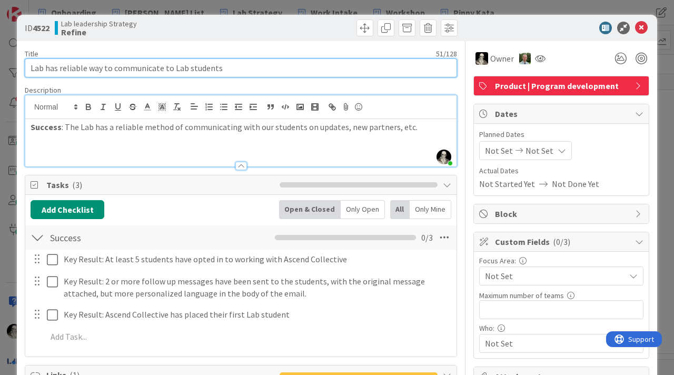
click at [225, 71] on input "Lab has reliable way to communicate to Lab students" at bounding box center [241, 67] width 433 height 19
type input "Lab has reliable way to communicate to Lab students re: Ascend"
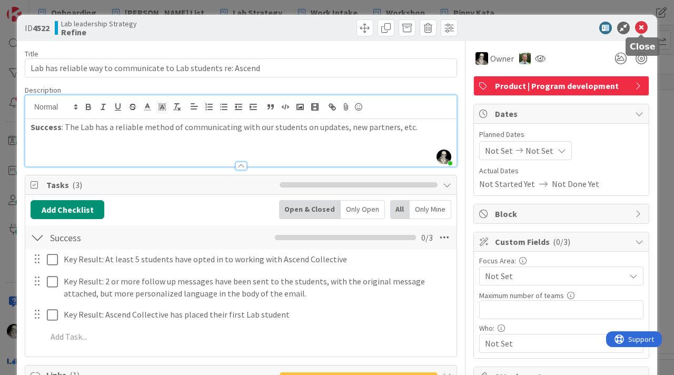
click at [642, 25] on icon at bounding box center [641, 28] width 13 height 13
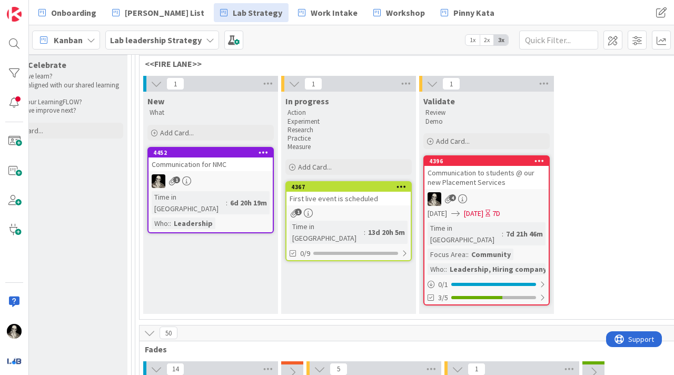
scroll to position [102, 1513]
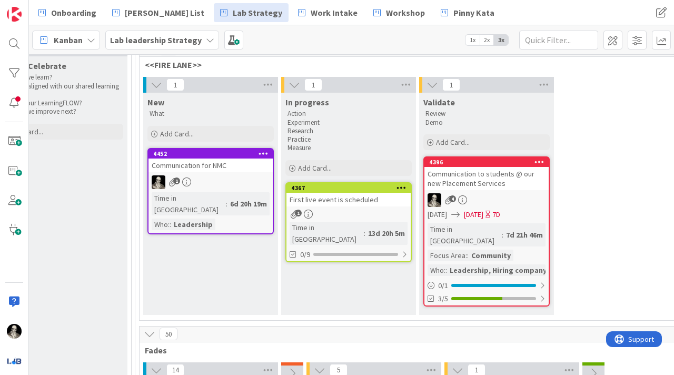
click at [491, 185] on div "Communication to students @ our new Placement Services" at bounding box center [487, 178] width 124 height 23
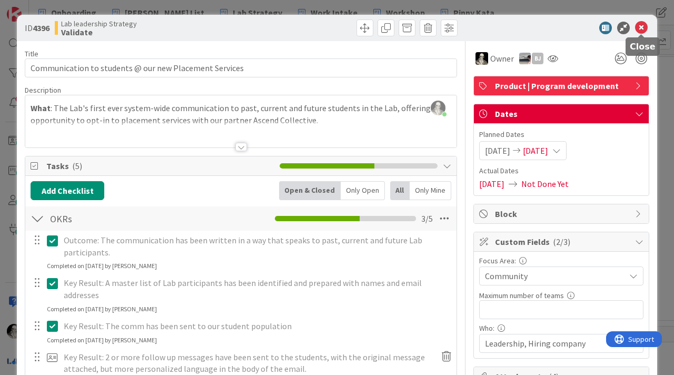
click at [643, 27] on icon at bounding box center [641, 28] width 13 height 13
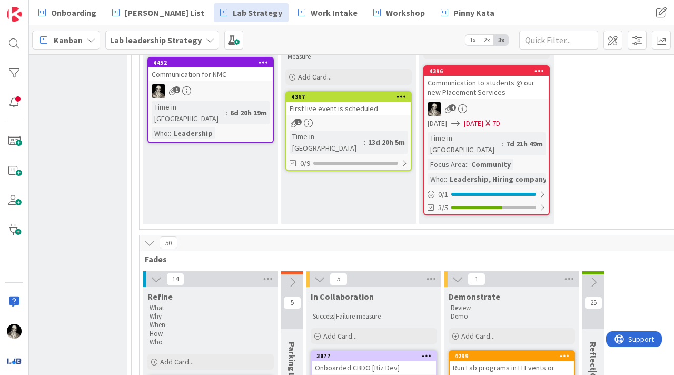
scroll to position [190, 1513]
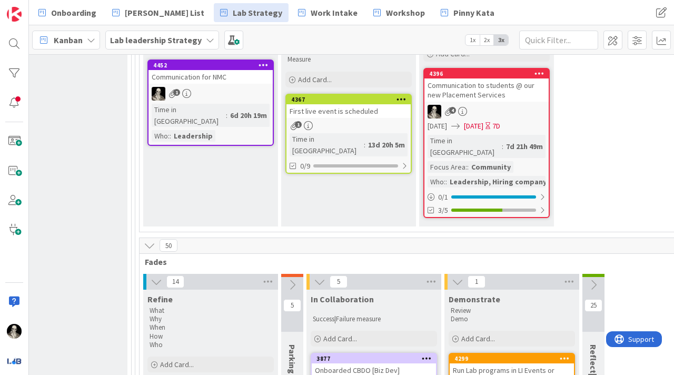
click at [477, 122] on div "[DATE] [DATE] 7D" at bounding box center [488, 126] width 121 height 11
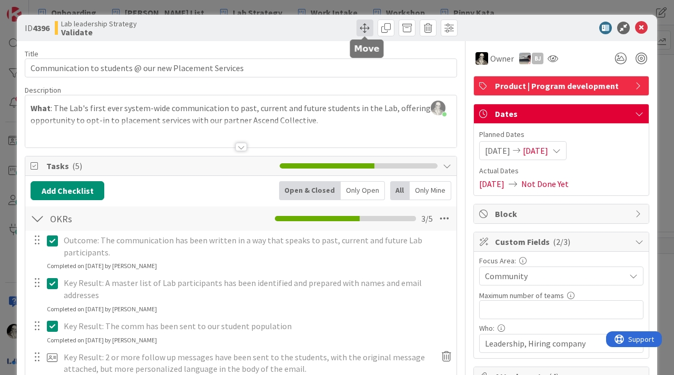
click at [364, 30] on span at bounding box center [365, 27] width 17 height 17
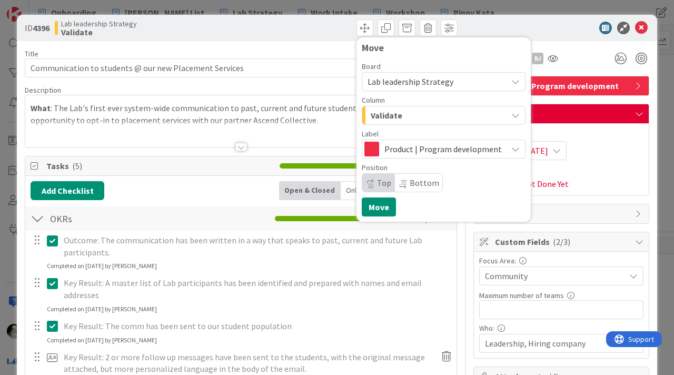
click at [399, 118] on span "Validate" at bounding box center [387, 116] width 32 height 14
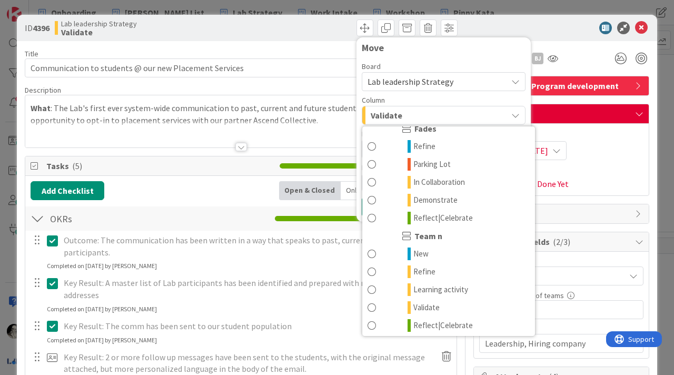
scroll to position [408, 0]
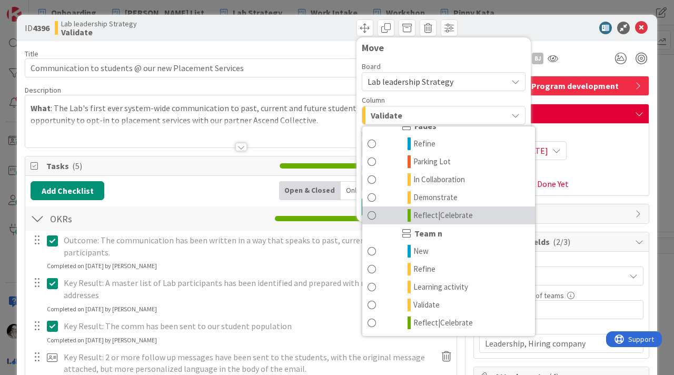
click at [373, 214] on span at bounding box center [372, 215] width 8 height 13
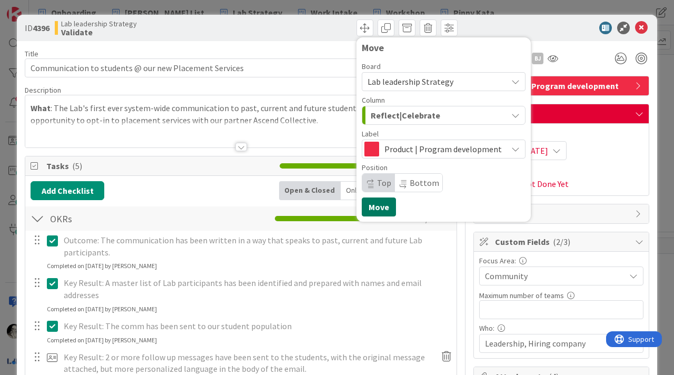
click at [381, 204] on button "Move" at bounding box center [379, 207] width 34 height 19
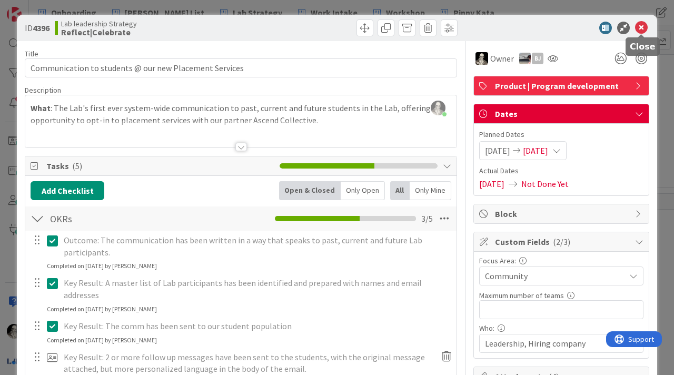
click at [644, 27] on icon at bounding box center [641, 28] width 13 height 13
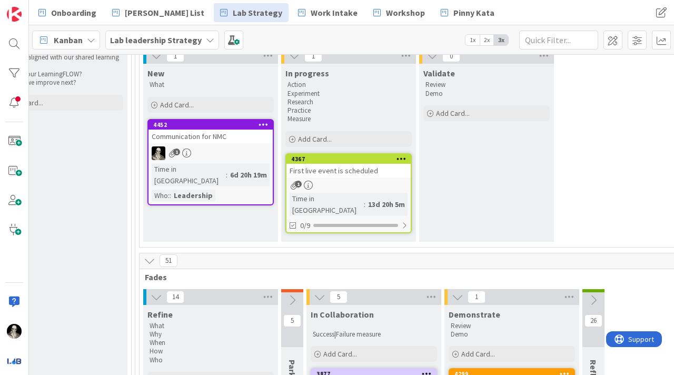
scroll to position [137, 1513]
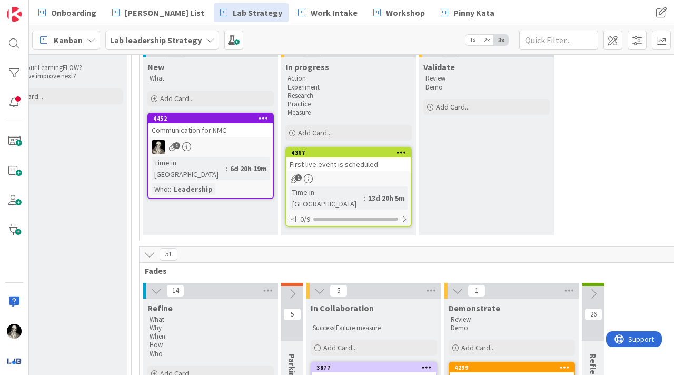
click at [332, 168] on div "First live event is scheduled" at bounding box center [349, 165] width 124 height 14
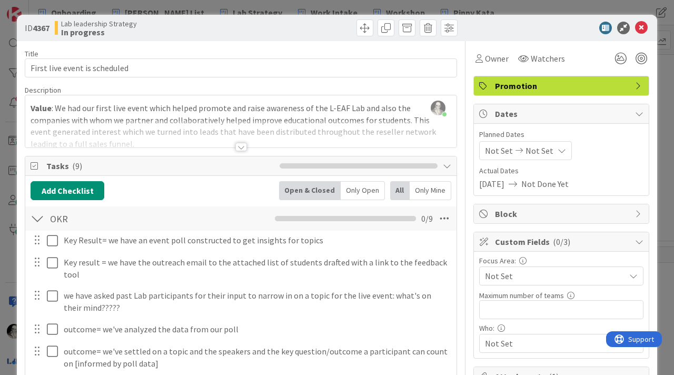
click at [242, 145] on div at bounding box center [242, 147] width 12 height 8
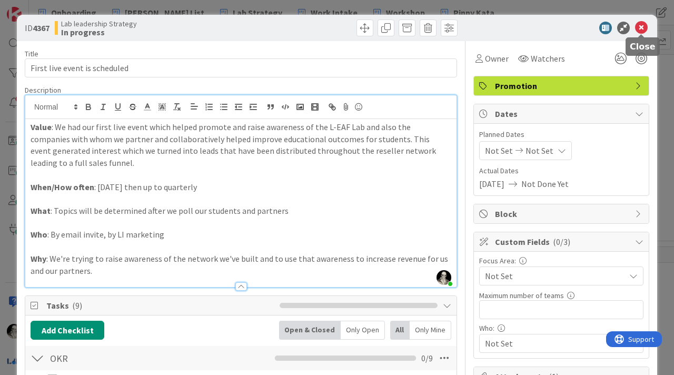
click at [642, 27] on icon at bounding box center [641, 28] width 13 height 13
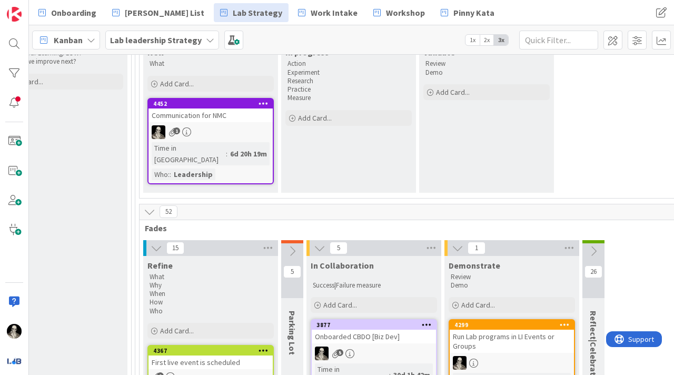
scroll to position [154, 1513]
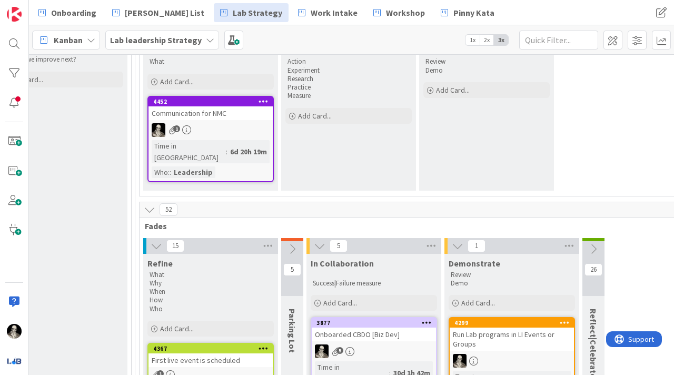
click at [240, 124] on div "1" at bounding box center [211, 130] width 124 height 14
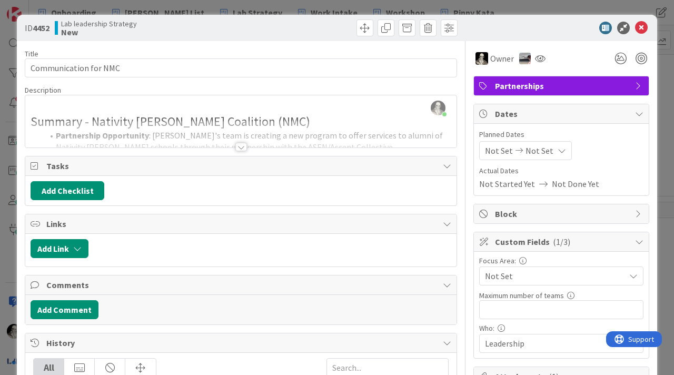
click at [239, 144] on div at bounding box center [242, 147] width 12 height 8
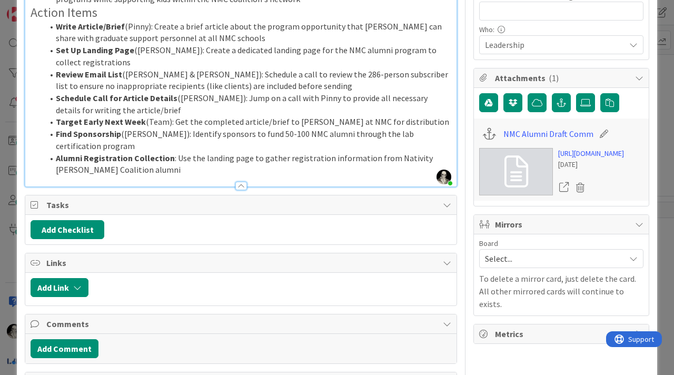
scroll to position [303, 0]
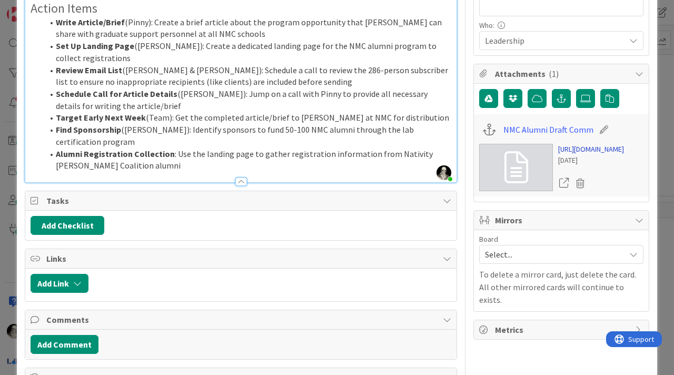
click at [589, 155] on link "[URL][DOMAIN_NAME]" at bounding box center [592, 149] width 66 height 11
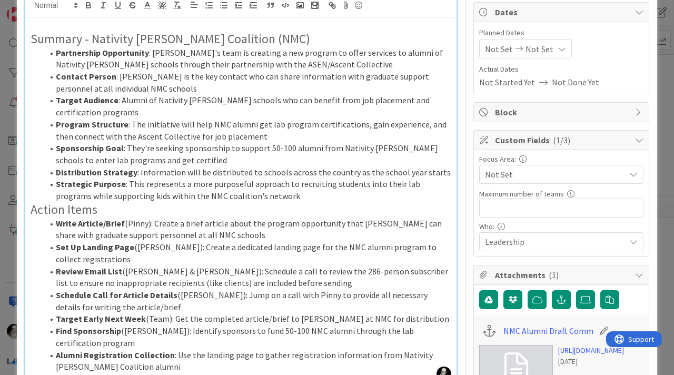
scroll to position [0, 0]
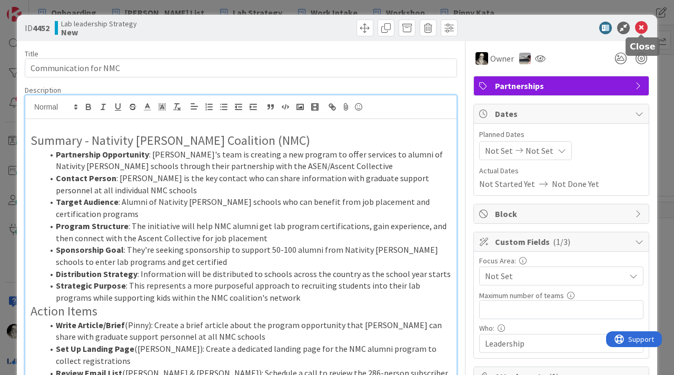
click at [641, 25] on icon at bounding box center [641, 28] width 13 height 13
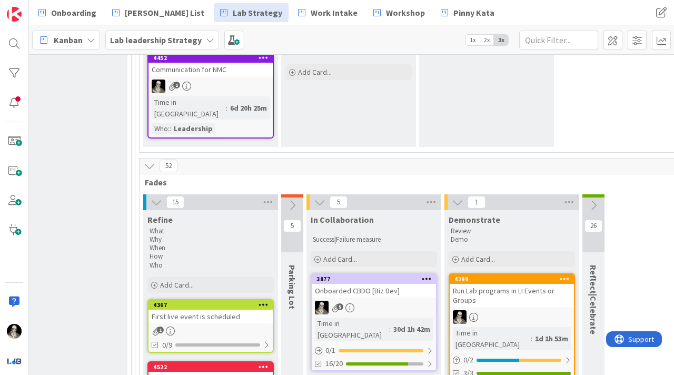
scroll to position [195, 1513]
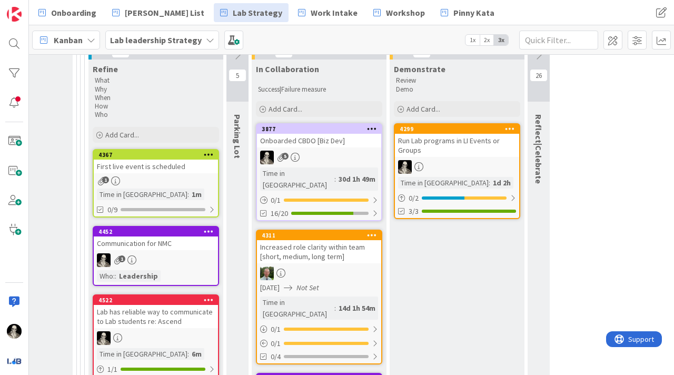
scroll to position [346, 1568]
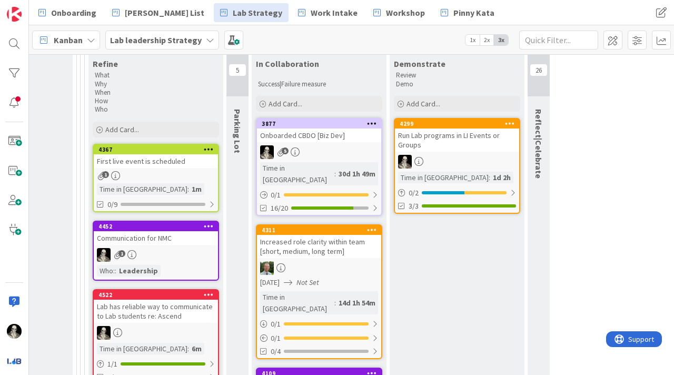
click at [311, 142] on link "3877 Onboarded CBDO [Biz Dev] 5 Time in Column : 30d 1h 49m 0 / 1 16/20" at bounding box center [319, 167] width 126 height 98
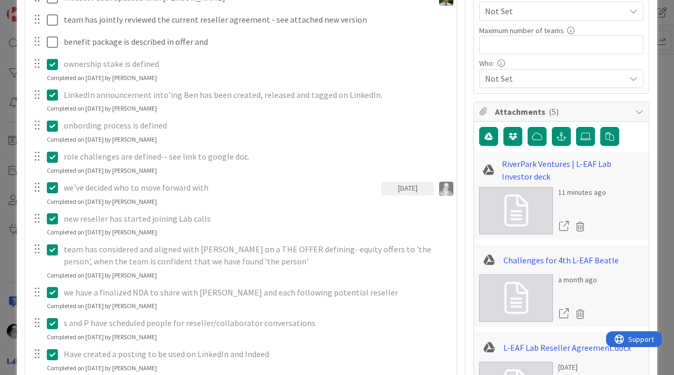
scroll to position [272, 0]
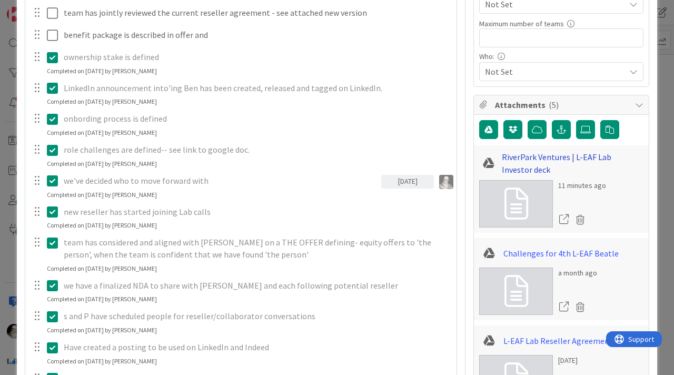
click at [542, 157] on link "RiverPark Ventures | L-EAF Lab Investor deck" at bounding box center [573, 163] width 142 height 25
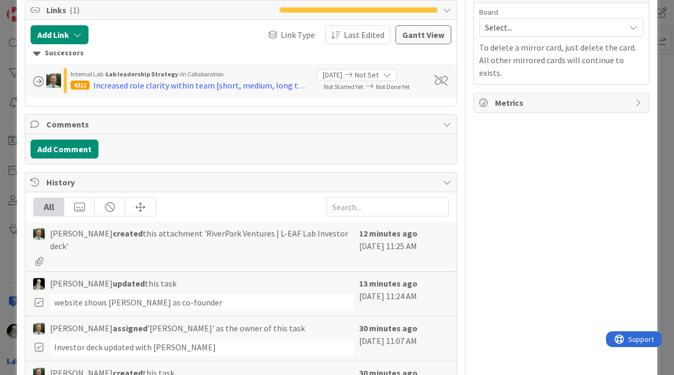
scroll to position [892, 0]
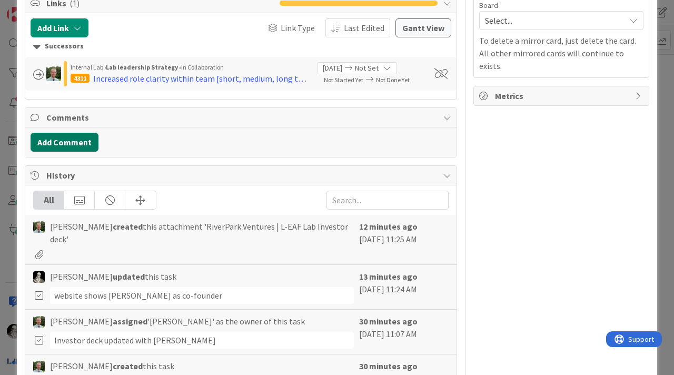
click at [80, 136] on button "Add Comment" at bounding box center [65, 142] width 68 height 19
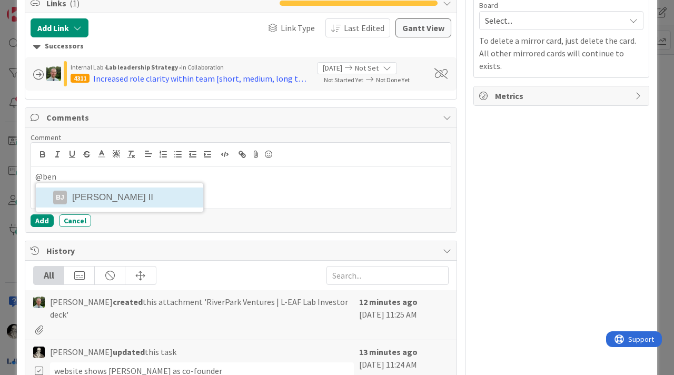
click at [101, 193] on div "@ben BJ Ben Johnson II" at bounding box center [241, 188] width 420 height 42
click at [101, 193] on li "BJ Ben Johnson II" at bounding box center [120, 198] width 168 height 20
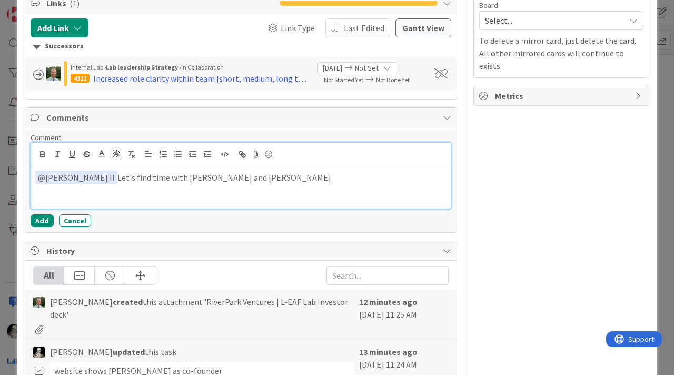
drag, startPoint x: 173, startPoint y: 181, endPoint x: 173, endPoint y: 132, distance: 49.0
click at [173, 181] on p "﻿ @ Ben Johnson II ﻿ Let's find time with yu, Pinny and Jeff" at bounding box center [241, 178] width 412 height 14
click at [249, 179] on p "﻿ @ Ben Johnson II ﻿ Let's find time with you, Pinny and Jeff" at bounding box center [241, 178] width 412 height 14
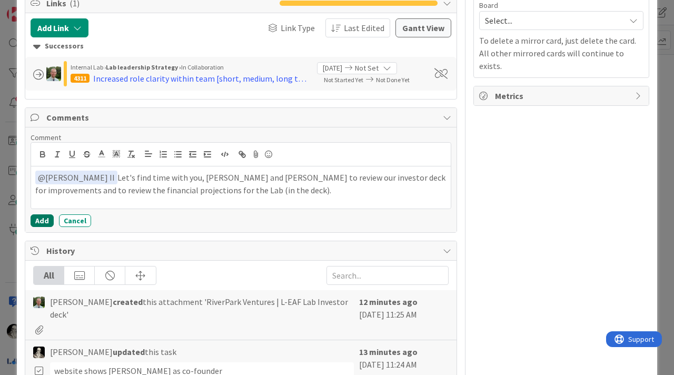
click at [41, 218] on button "Add" at bounding box center [42, 220] width 23 height 13
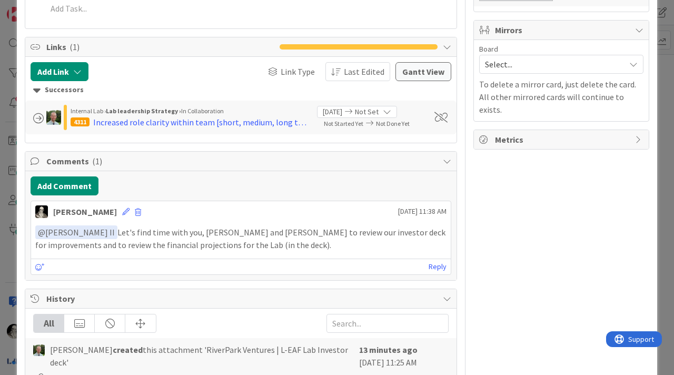
scroll to position [851, 0]
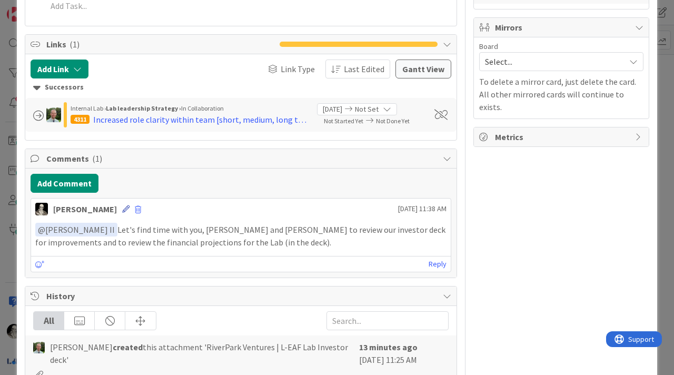
click at [122, 207] on icon at bounding box center [125, 208] width 7 height 7
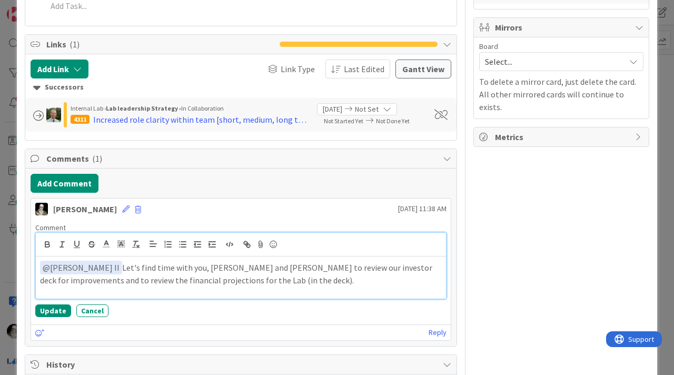
click at [236, 269] on p "﻿ @ Ben Johnson II ﻿ Let's find time with you, Pinny and Jeff to review our inv…" at bounding box center [241, 274] width 402 height 26
click at [230, 269] on p "﻿ @ Ben Johnson II ﻿ Let's find time with you, Pinny and Simon to review our in…" at bounding box center [241, 274] width 402 height 26
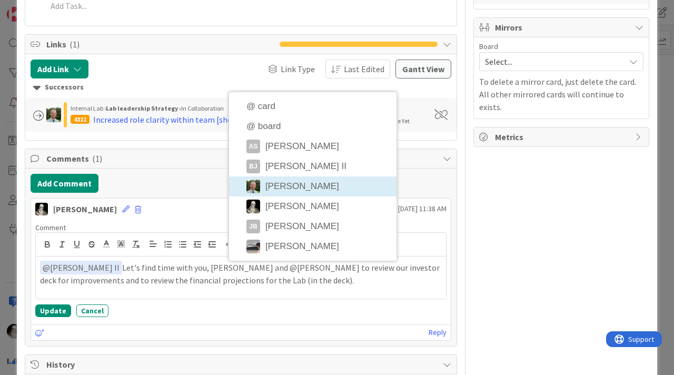
click at [267, 184] on li "[PERSON_NAME]" at bounding box center [313, 187] width 168 height 20
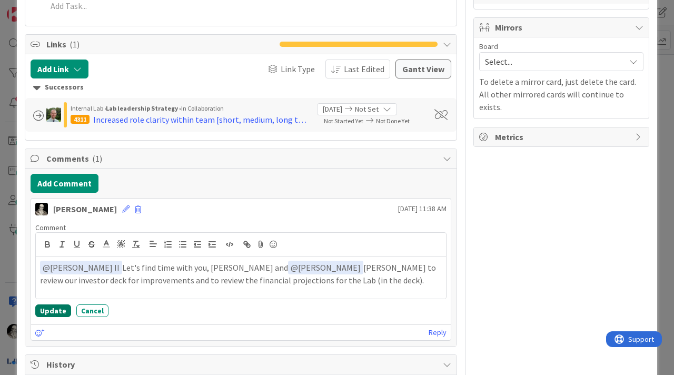
click at [54, 305] on button "Update" at bounding box center [53, 311] width 36 height 13
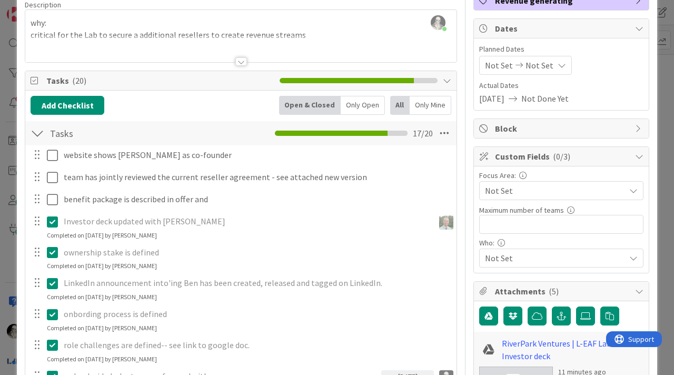
scroll to position [0, 0]
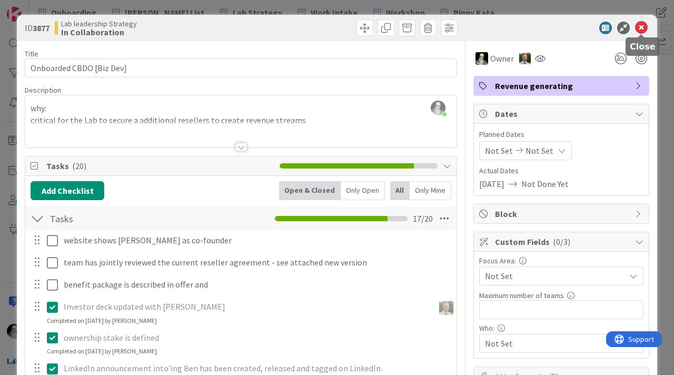
click at [643, 28] on icon at bounding box center [641, 28] width 13 height 13
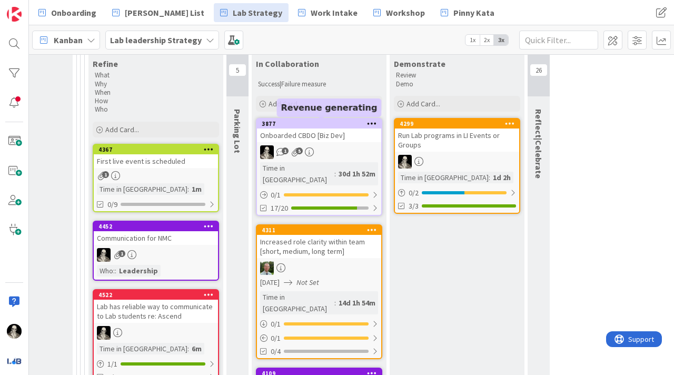
click at [308, 140] on div "Onboarded CBDO [Biz Dev]" at bounding box center [319, 136] width 124 height 14
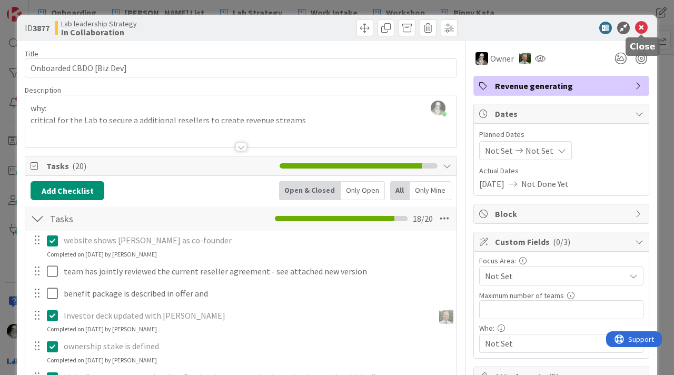
click at [647, 26] on icon at bounding box center [641, 28] width 13 height 13
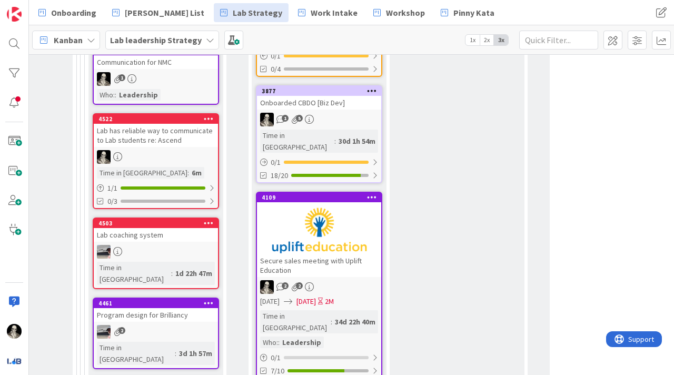
scroll to position [526, 1568]
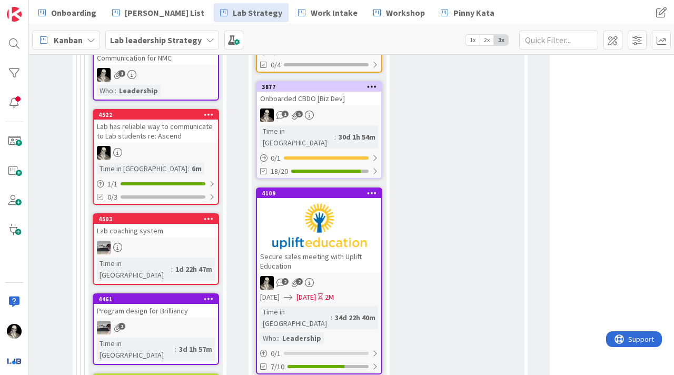
click at [294, 202] on div at bounding box center [319, 225] width 124 height 47
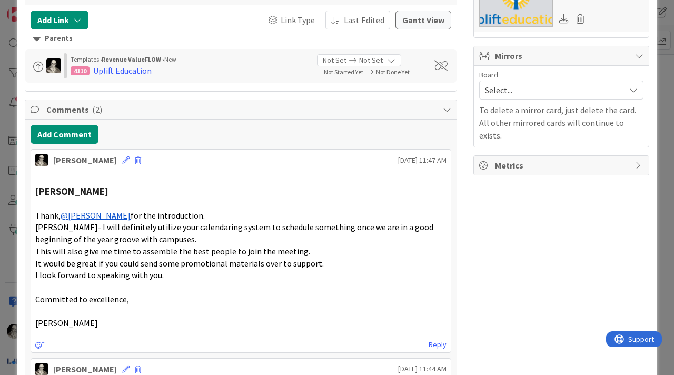
scroll to position [569, 0]
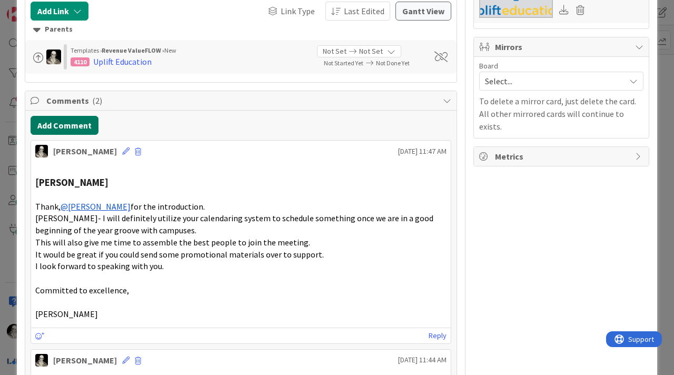
click at [84, 116] on button "Add Comment" at bounding box center [65, 125] width 68 height 19
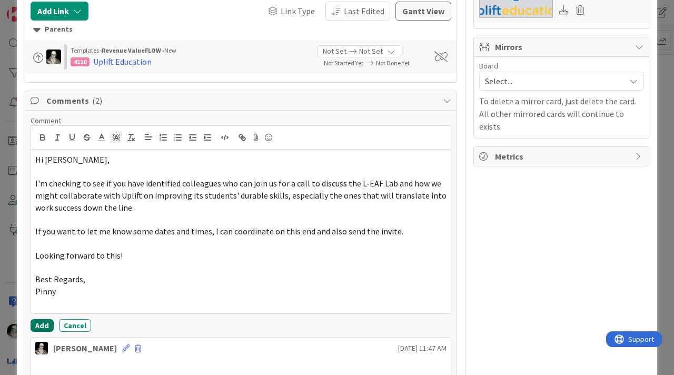
click at [41, 319] on button "Add" at bounding box center [42, 325] width 23 height 13
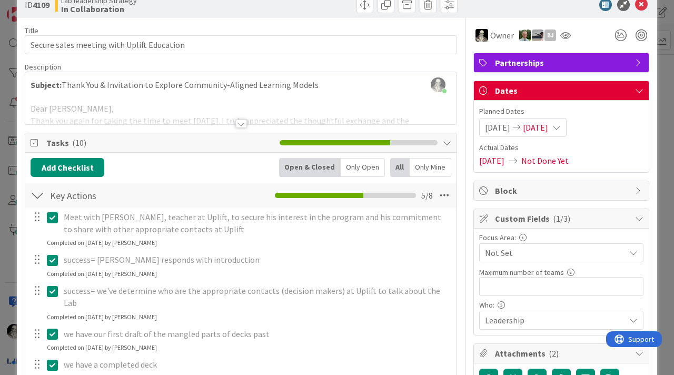
scroll to position [27, 0]
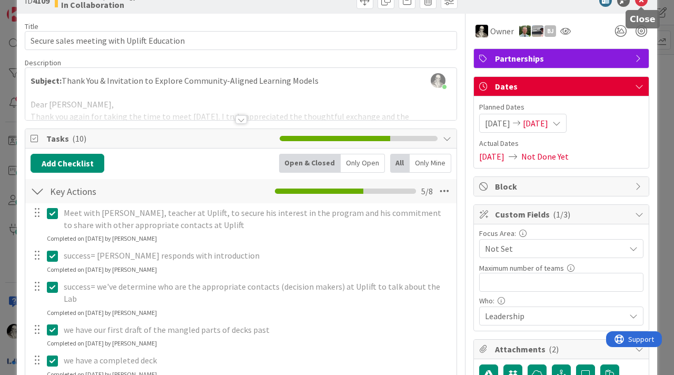
click at [643, 2] on icon at bounding box center [641, 0] width 13 height 13
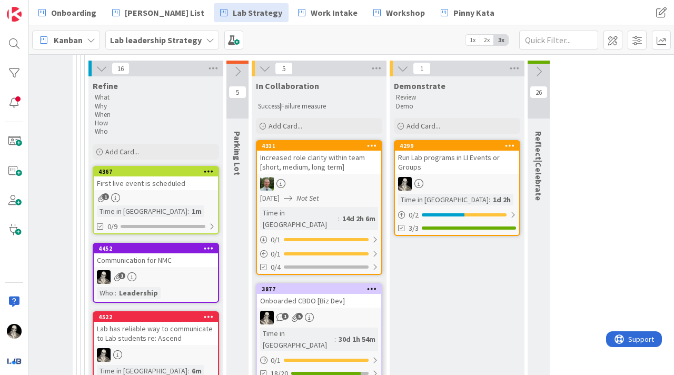
scroll to position [326, 1568]
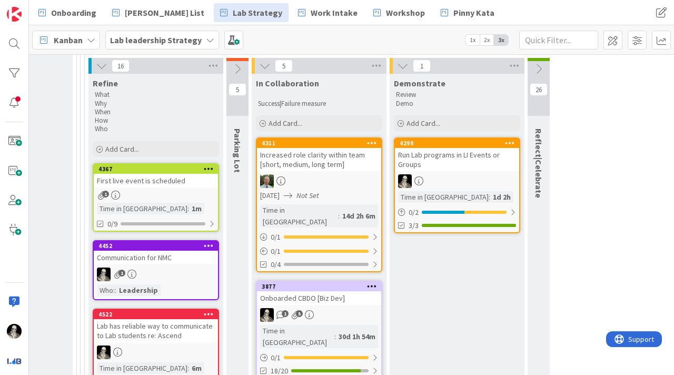
click at [344, 164] on div "Increased role clarity within team [short, medium, long term]" at bounding box center [319, 159] width 124 height 23
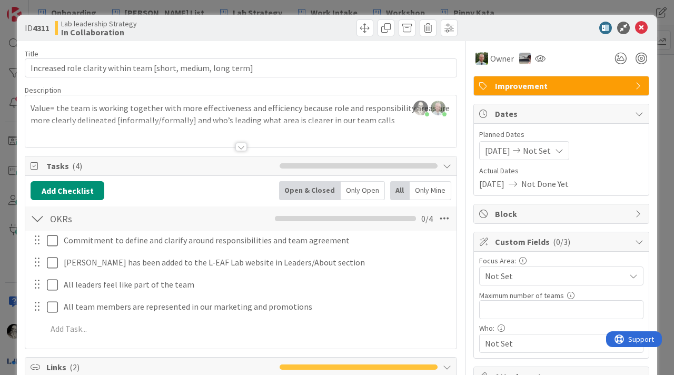
click at [239, 142] on div at bounding box center [241, 134] width 432 height 27
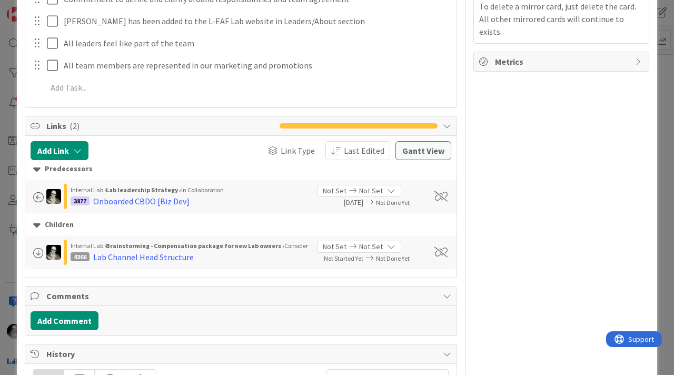
scroll to position [491, 0]
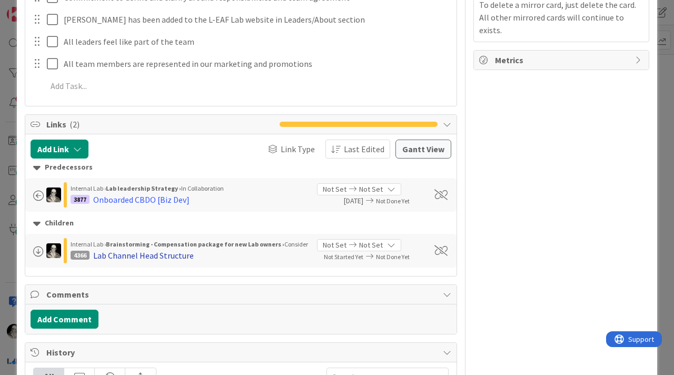
click at [175, 254] on div "Lab Channel Head Structure" at bounding box center [143, 255] width 101 height 13
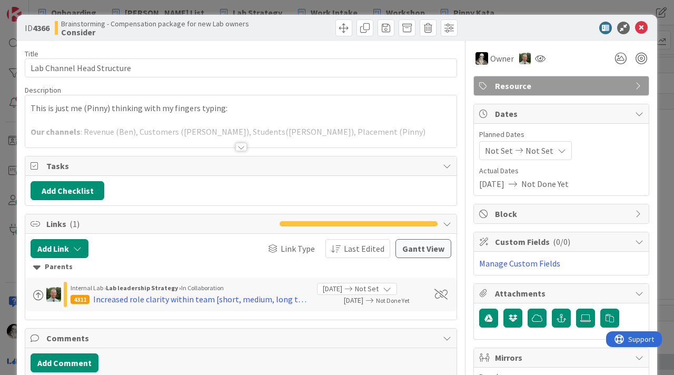
click at [244, 141] on div at bounding box center [241, 134] width 432 height 27
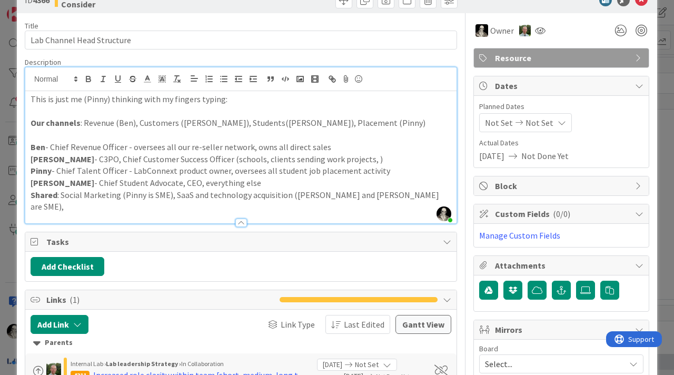
scroll to position [19, 0]
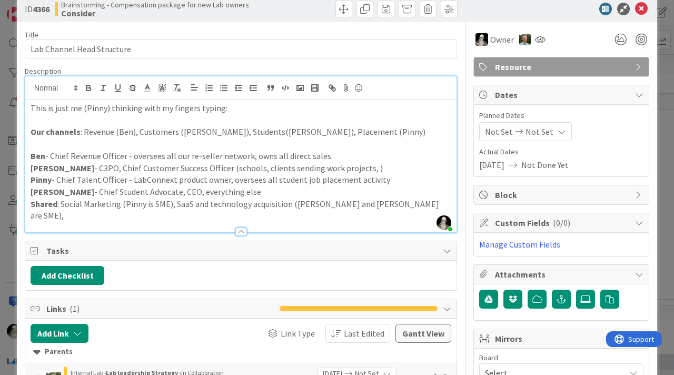
click at [268, 131] on p "Our channels : Revenue (Ben), Customers (Simon), Students(Geoff), Placement (Pi…" at bounding box center [241, 132] width 421 height 12
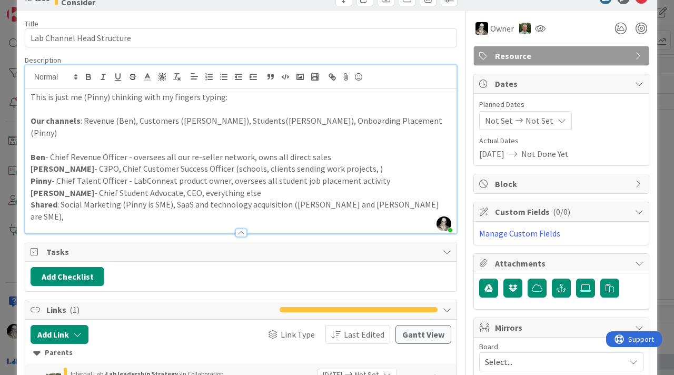
scroll to position [22, 0]
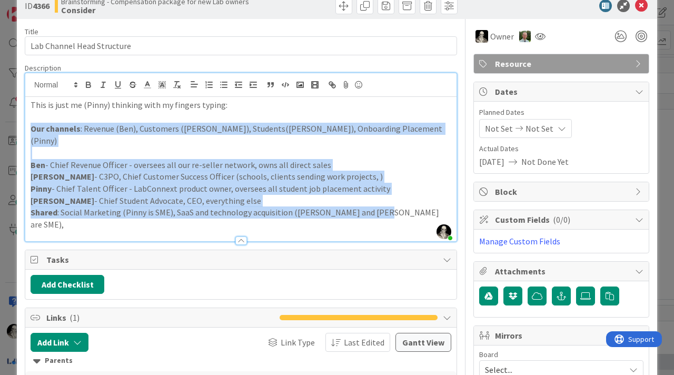
drag, startPoint x: 378, startPoint y: 201, endPoint x: 8, endPoint y: 130, distance: 376.3
click at [8, 130] on div "ID 4366 Brainstorming - Compensation package for new Lab owners Consider Title …" at bounding box center [337, 187] width 674 height 375
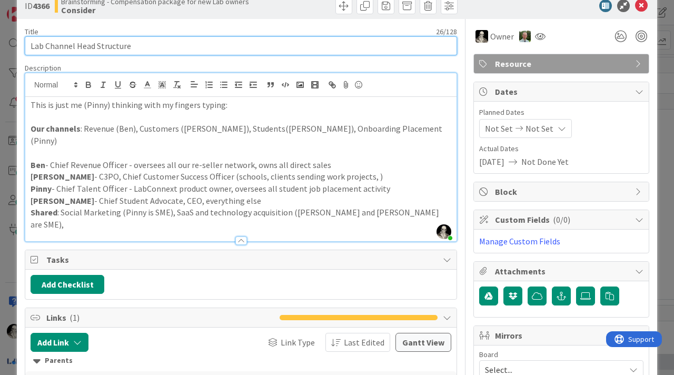
click at [140, 46] on input "Lab Channel Head Structure" at bounding box center [241, 45] width 433 height 19
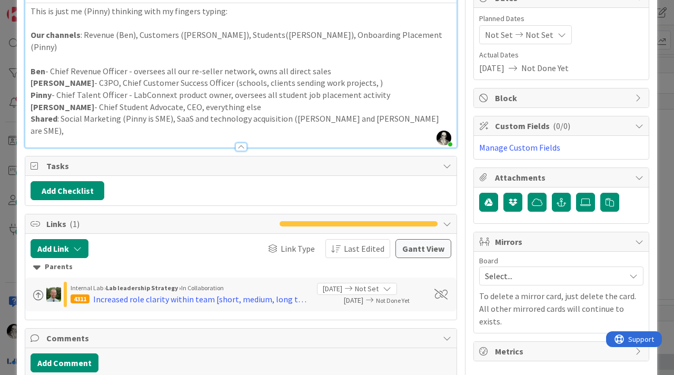
scroll to position [138, 0]
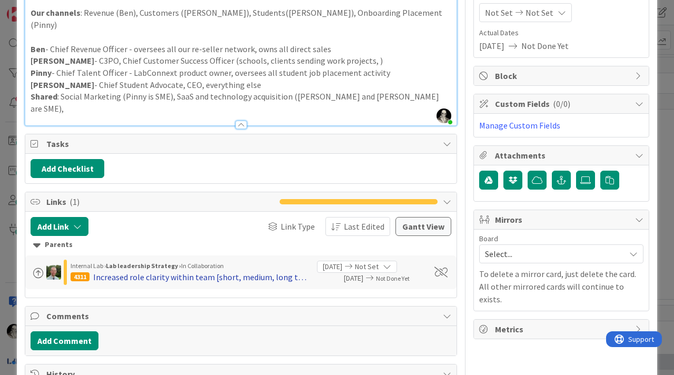
click at [199, 271] on div "Increased role clarity within team [short, medium, long term]" at bounding box center [201, 277] width 216 height 13
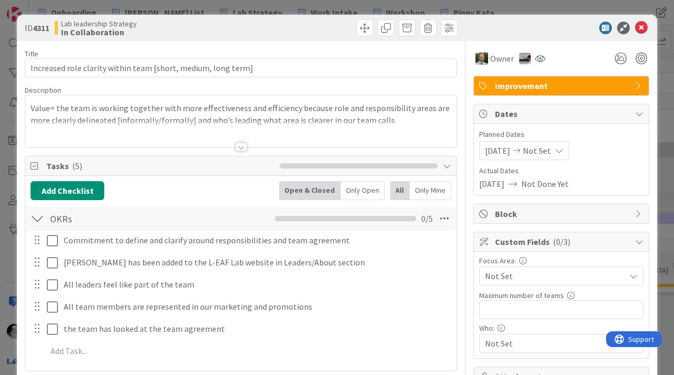
click at [242, 145] on div at bounding box center [242, 147] width 12 height 8
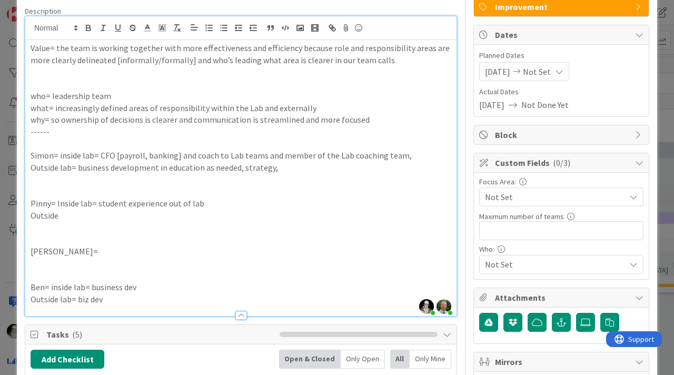
scroll to position [75, 0]
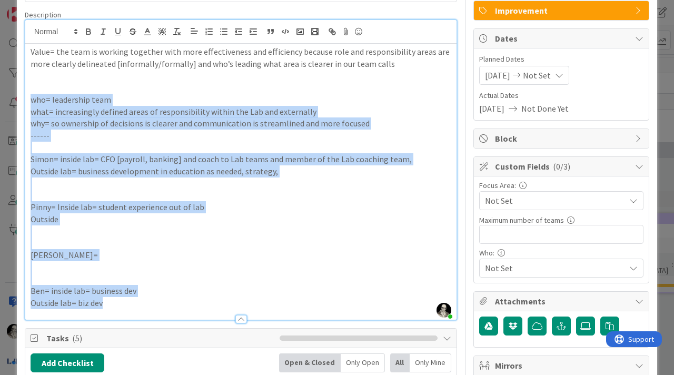
drag, startPoint x: 112, startPoint y: 305, endPoint x: 27, endPoint y: 103, distance: 219.6
click at [27, 103] on div "Value= the team is working together with more effectiveness and efficiency beca…" at bounding box center [241, 182] width 432 height 276
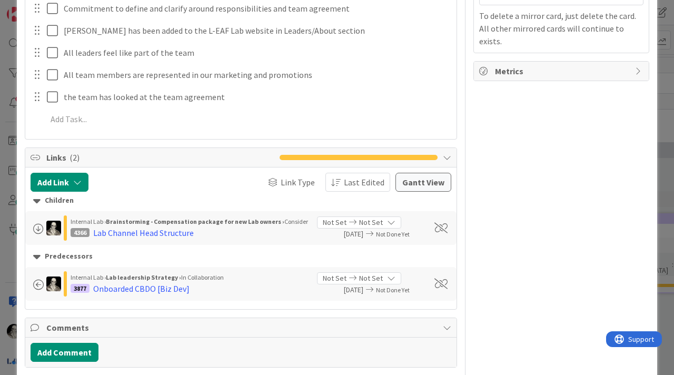
scroll to position [488, 0]
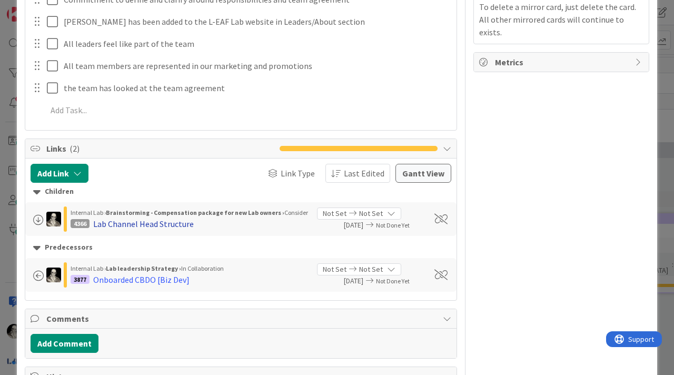
click at [181, 223] on div "Lab Channel Head Structure" at bounding box center [143, 224] width 101 height 13
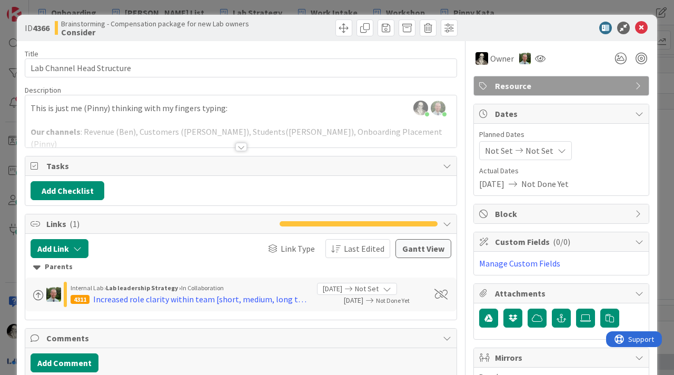
click at [241, 144] on div at bounding box center [242, 147] width 12 height 8
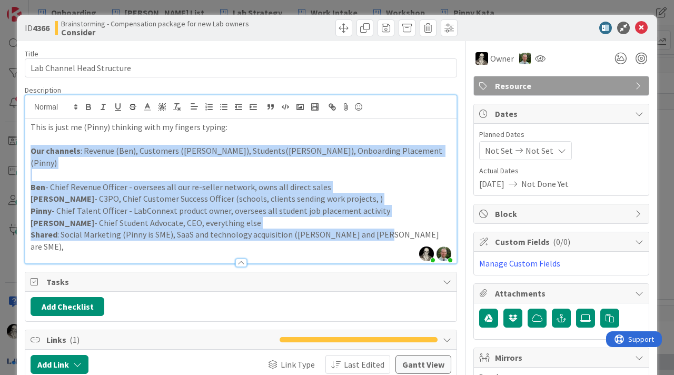
drag, startPoint x: 384, startPoint y: 225, endPoint x: 19, endPoint y: 151, distance: 372.1
copy div "Our channels : Revenue (Ben), Customers (Simon), Students(Geoff), Onboarding Pl…"
click at [396, 181] on p "Ben - Chief Revenue Officer - oversees all our re-seller network, owns all dire…" at bounding box center [241, 187] width 421 height 12
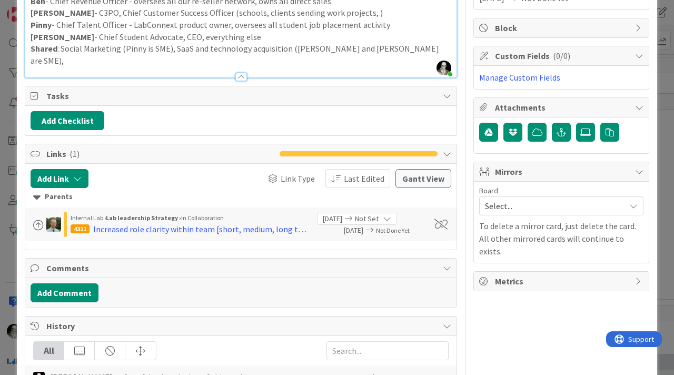
scroll to position [197, 0]
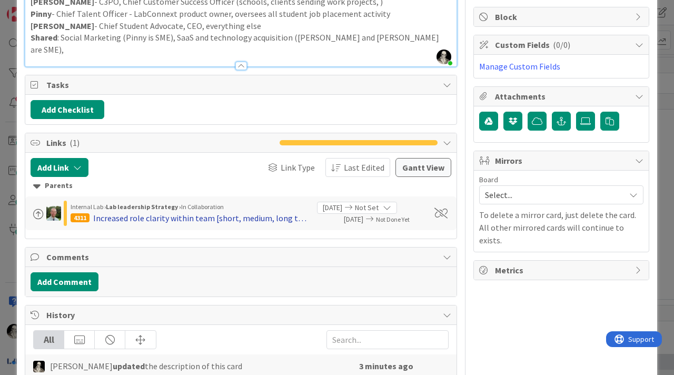
click at [240, 212] on div "Increased role clarity within team [short, medium, long term]" at bounding box center [201, 218] width 216 height 13
